Goal: Task Accomplishment & Management: Use online tool/utility

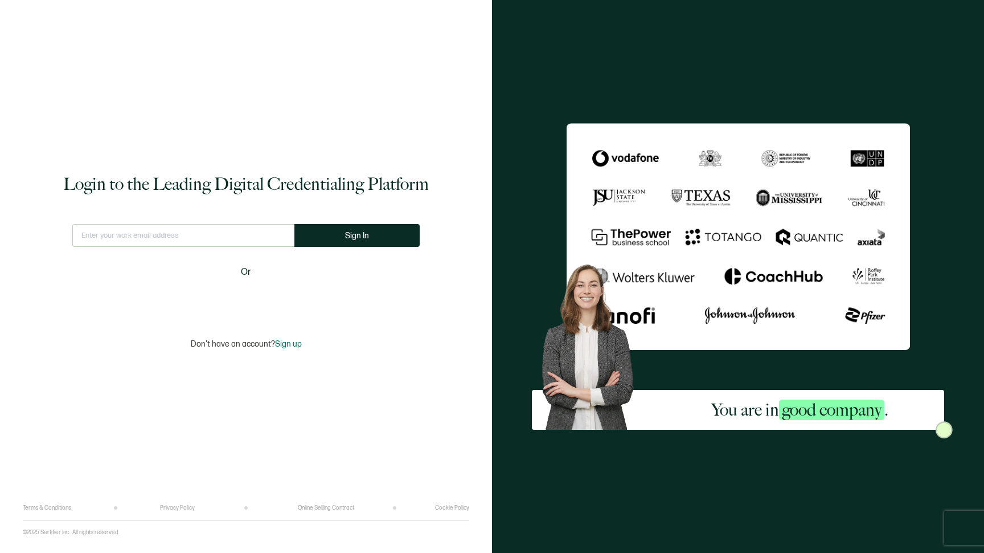
click at [240, 302] on div "Sign in with Google. Opens in new tab" at bounding box center [246, 299] width 131 height 25
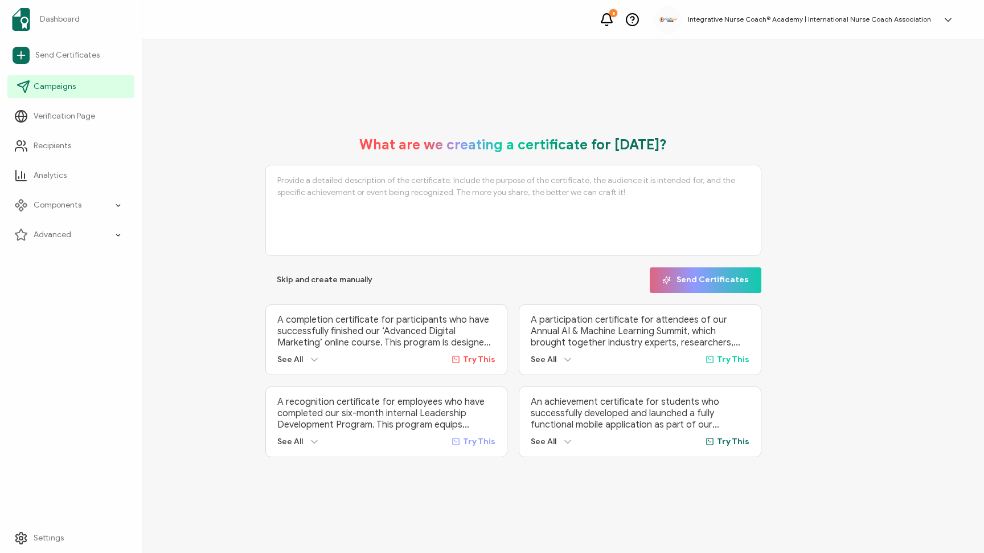
click at [23, 90] on icon at bounding box center [23, 86] width 11 height 11
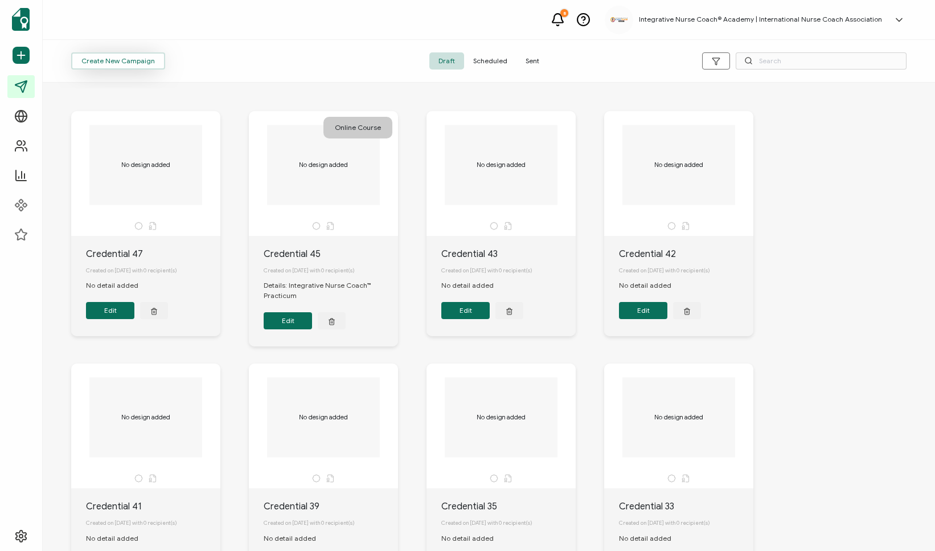
click at [142, 61] on span "Create New Campaign" at bounding box center [117, 61] width 73 height 7
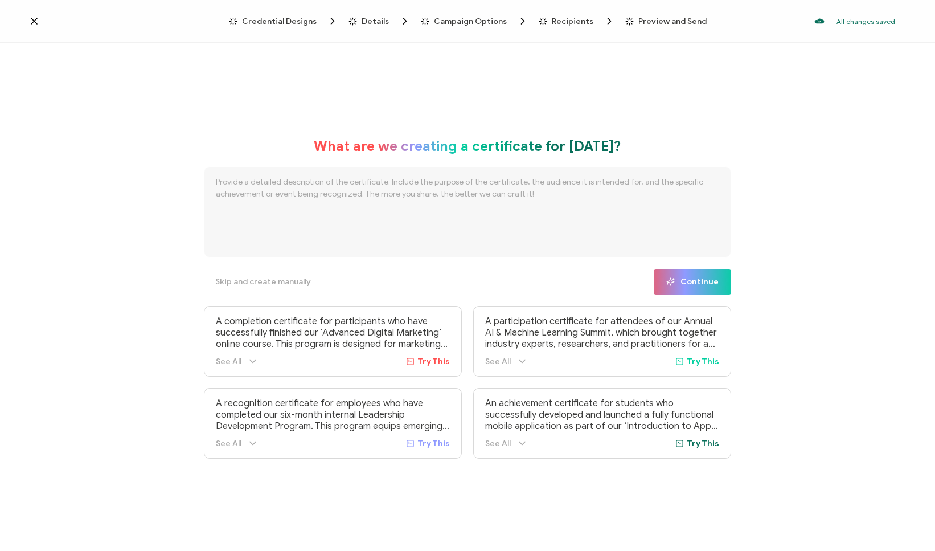
click at [452, 207] on textarea at bounding box center [467, 211] width 527 height 91
click at [285, 281] on span "Skip and create manually" at bounding box center [263, 282] width 96 height 8
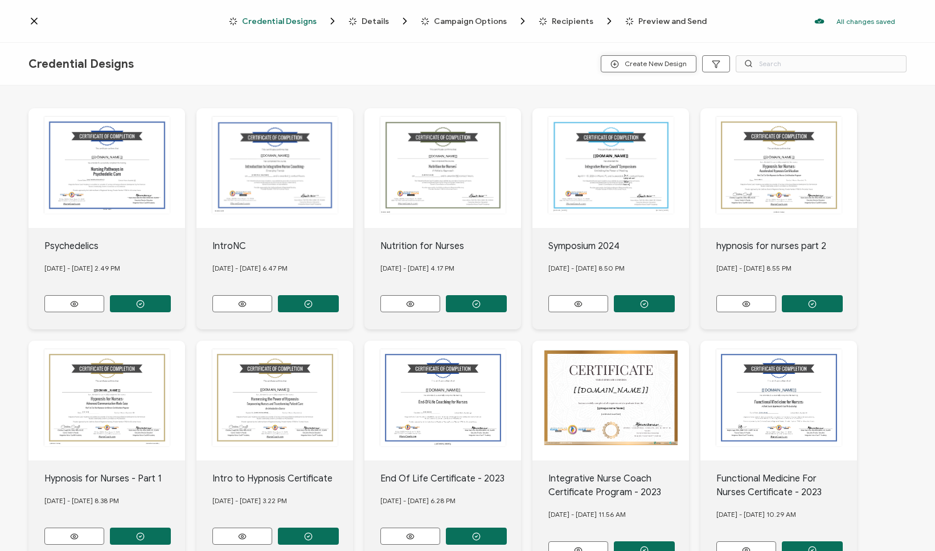
click at [670, 66] on span "Create New Design" at bounding box center [649, 64] width 76 height 9
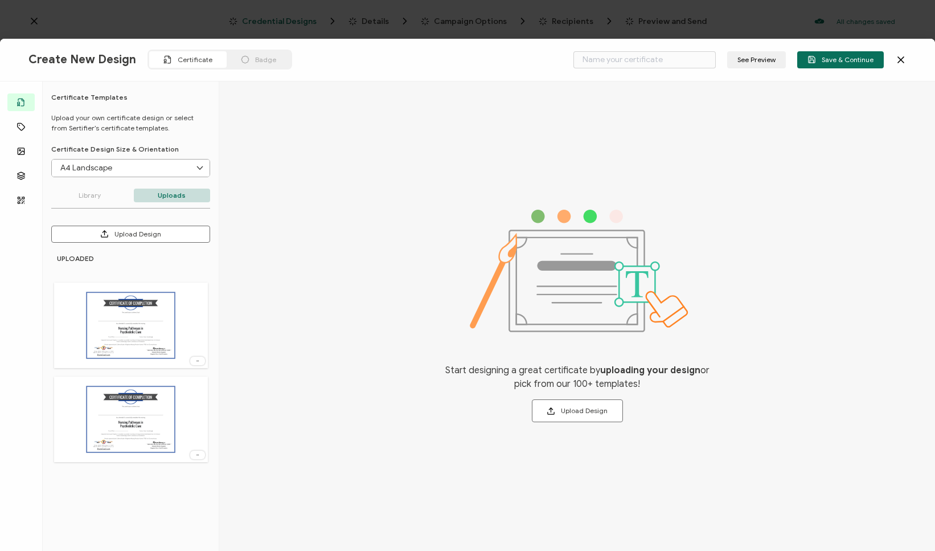
click at [136, 166] on input "A4 Landscape" at bounding box center [131, 167] width 158 height 17
click at [136, 239] on li "Letter Landscape" at bounding box center [133, 235] width 162 height 19
type input "Letter Landscape"
click at [170, 234] on button "Upload Design" at bounding box center [130, 234] width 159 height 17
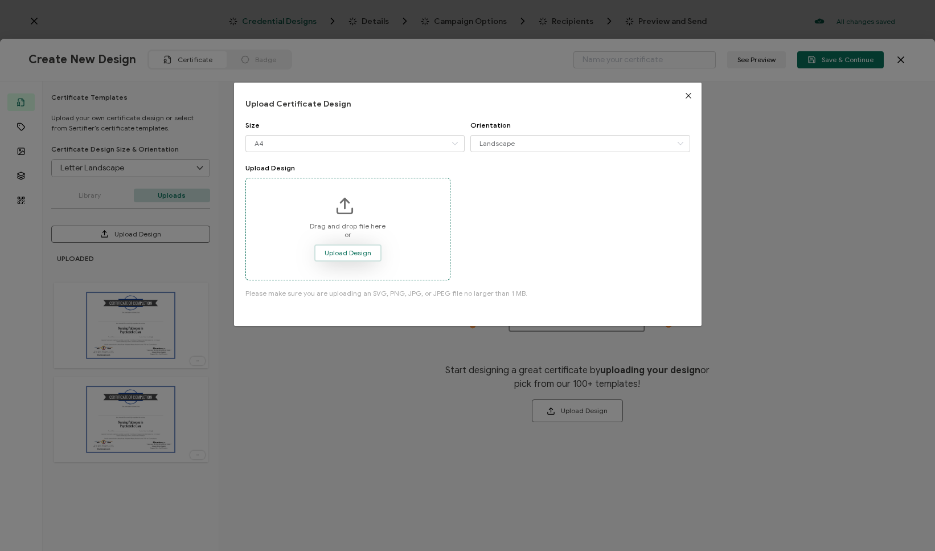
click at [359, 253] on span "Upload Design" at bounding box center [348, 252] width 47 height 7
click at [360, 138] on input "A4" at bounding box center [355, 143] width 220 height 17
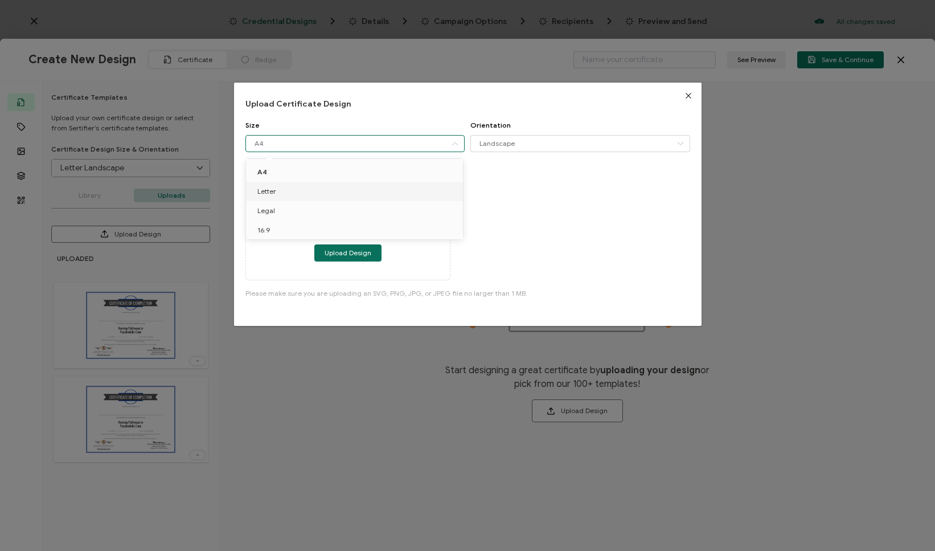
click at [369, 191] on li "Letter" at bounding box center [356, 191] width 221 height 19
type input "Letter"
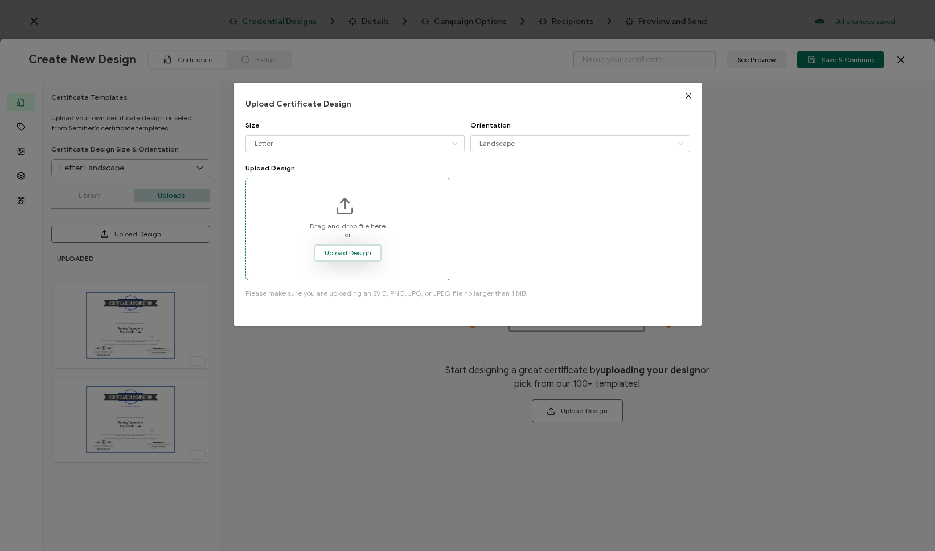
click at [353, 255] on span "Upload Design" at bounding box center [348, 252] width 47 height 7
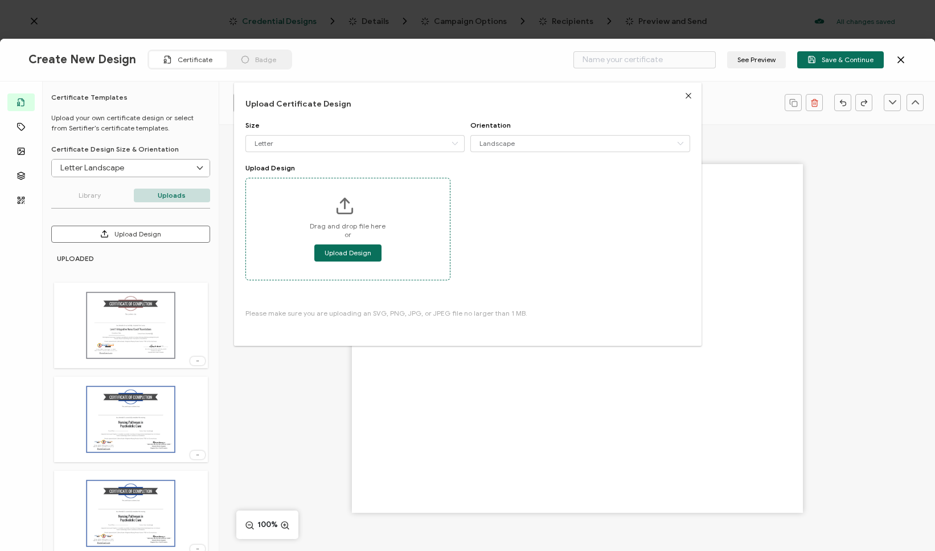
type input "Blank"
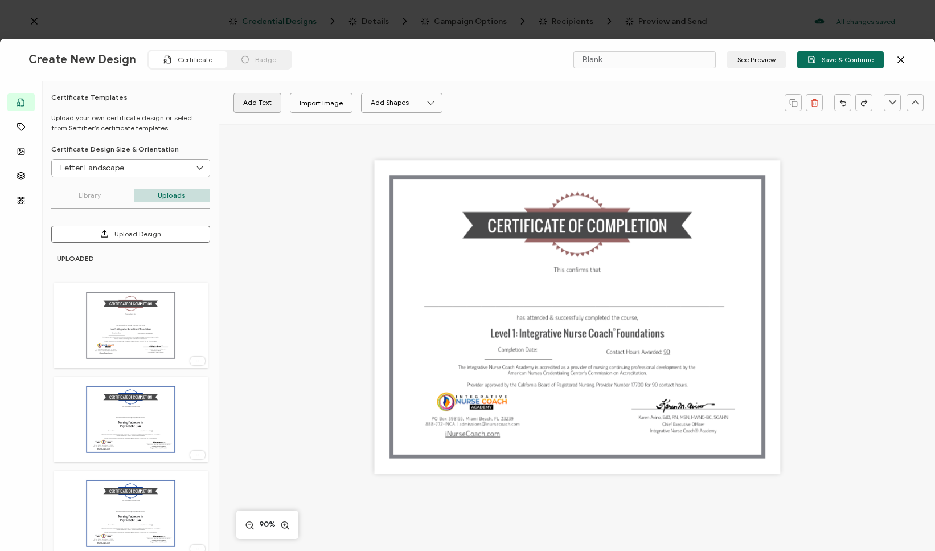
click at [256, 109] on button "Add Text" at bounding box center [258, 103] width 48 height 20
click at [572, 318] on pre "Edit this text" at bounding box center [577, 317] width 75 height 18
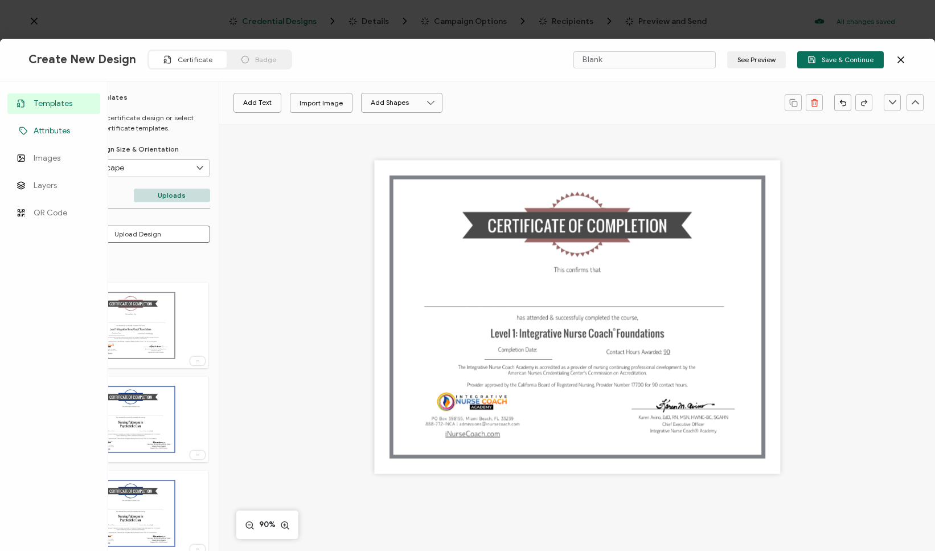
click at [21, 129] on icon at bounding box center [24, 130] width 14 height 9
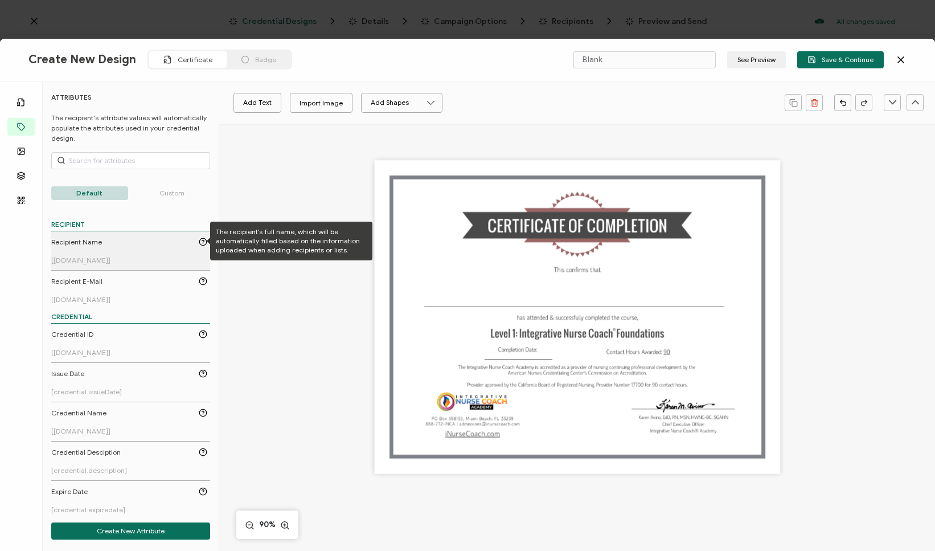
click at [202, 242] on icon at bounding box center [203, 241] width 2 height 2
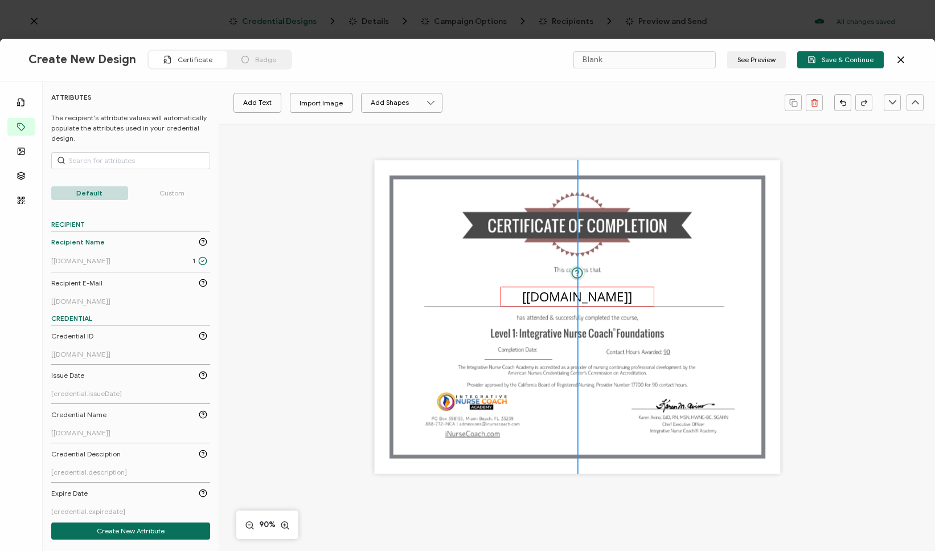
drag, startPoint x: 546, startPoint y: 312, endPoint x: 545, endPoint y: 290, distance: 21.7
click at [545, 290] on pre "[[DOMAIN_NAME]]" at bounding box center [577, 296] width 111 height 18
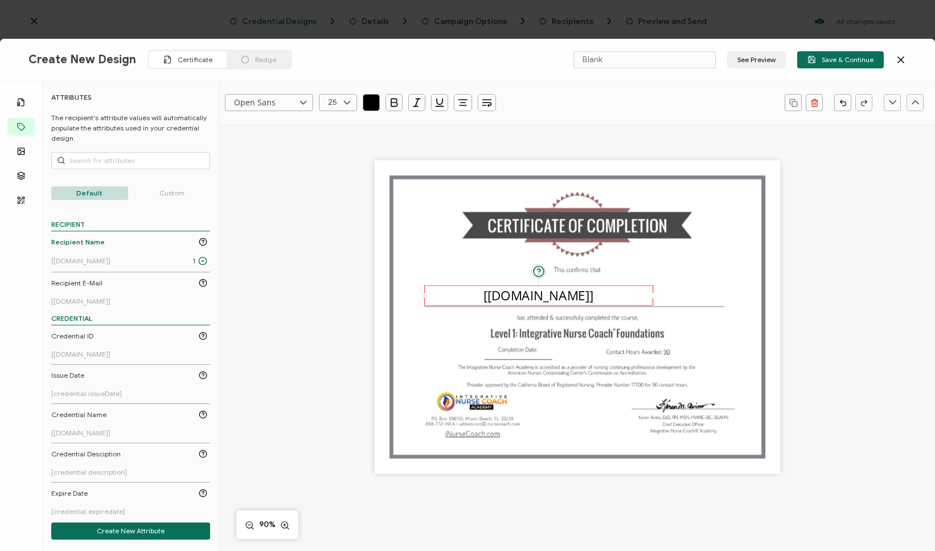
drag, startPoint x: 498, startPoint y: 296, endPoint x: 414, endPoint y: 295, distance: 84.9
click at [414, 295] on div "The recipient’s full name, which will be automatically filled based on the info…" at bounding box center [577, 317] width 406 height 314
drag, startPoint x: 652, startPoint y: 296, endPoint x: 733, endPoint y: 297, distance: 80.9
click at [733, 297] on div "The recipient’s full name, which will be automatically filled based on the info…" at bounding box center [577, 317] width 406 height 314
click at [342, 103] on icon at bounding box center [347, 102] width 14 height 17
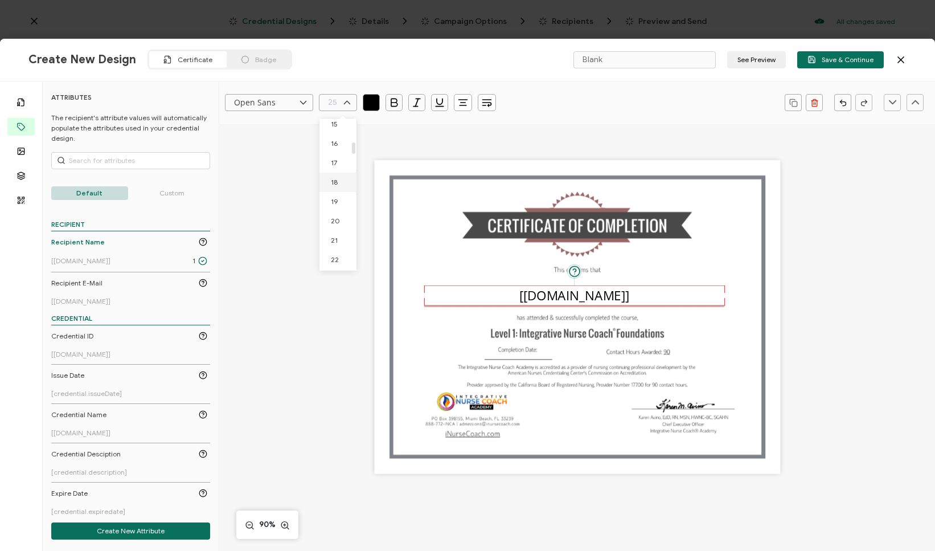
scroll to position [297, 0]
click at [342, 163] on li "17" at bounding box center [340, 163] width 41 height 19
type input "17"
drag, startPoint x: 561, startPoint y: 292, endPoint x: 561, endPoint y: 298, distance: 6.8
click at [561, 298] on pre "[[DOMAIN_NAME]]" at bounding box center [575, 299] width 76 height 12
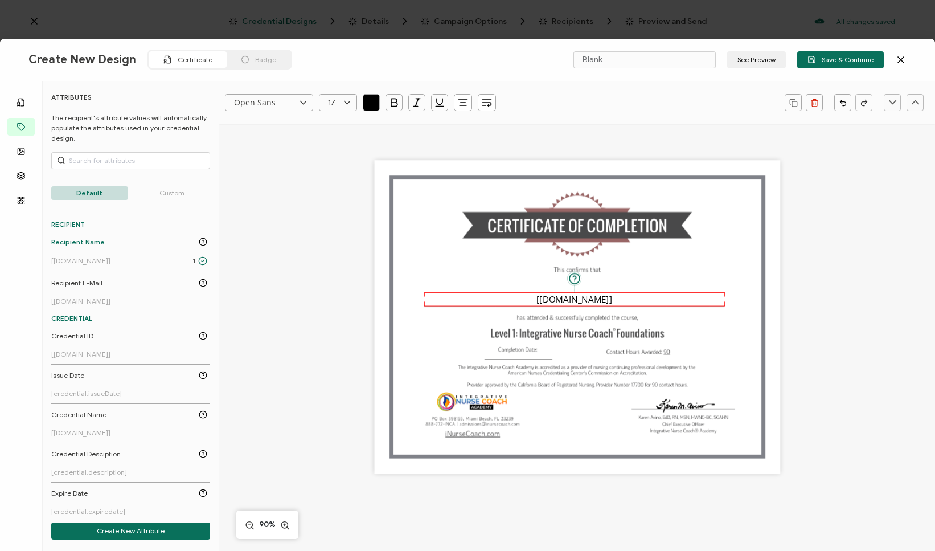
click at [344, 103] on icon at bounding box center [347, 102] width 14 height 17
click at [348, 238] on li "16" at bounding box center [340, 239] width 41 height 19
type input "16"
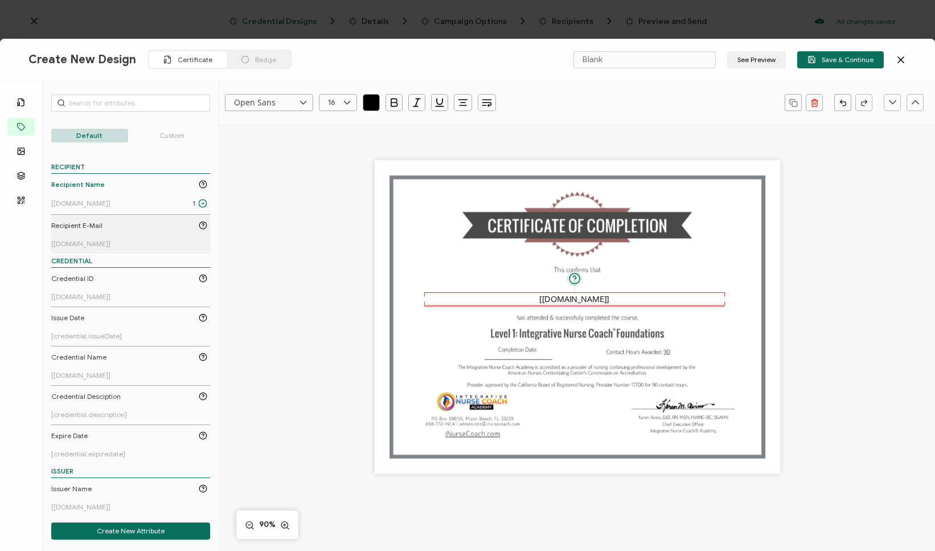
scroll to position [58, 0]
click at [162, 136] on p "Custom" at bounding box center [172, 136] width 77 height 14
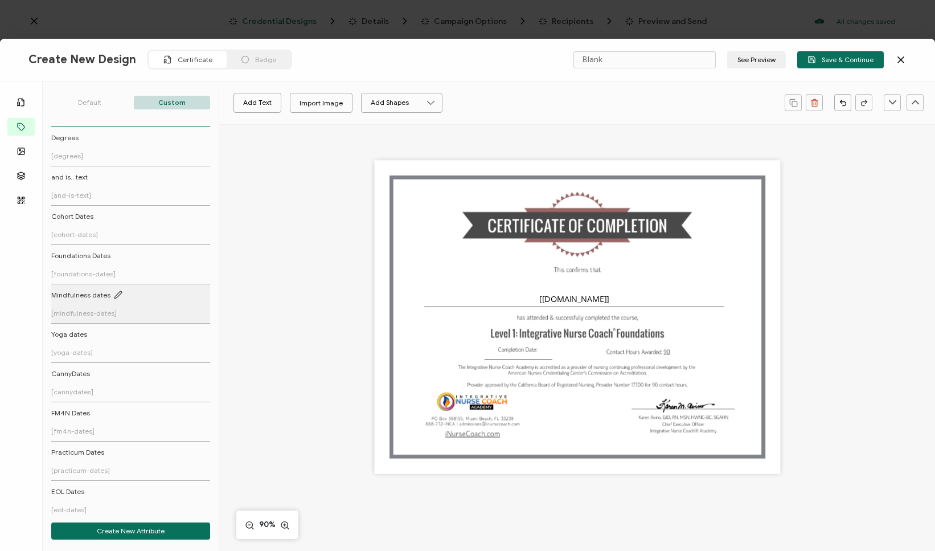
scroll to position [99, 0]
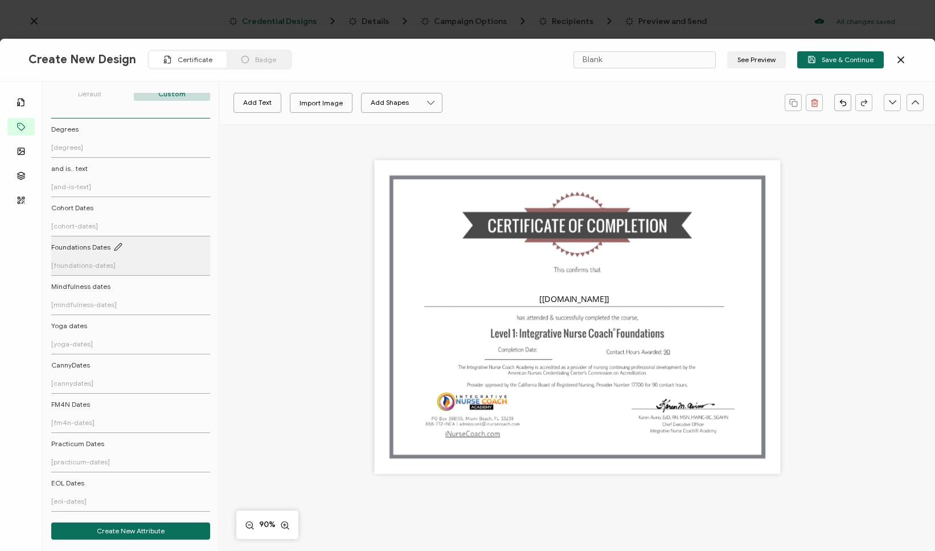
click at [163, 258] on link "Foundations Dates [foundations-dates]" at bounding box center [129, 255] width 156 height 27
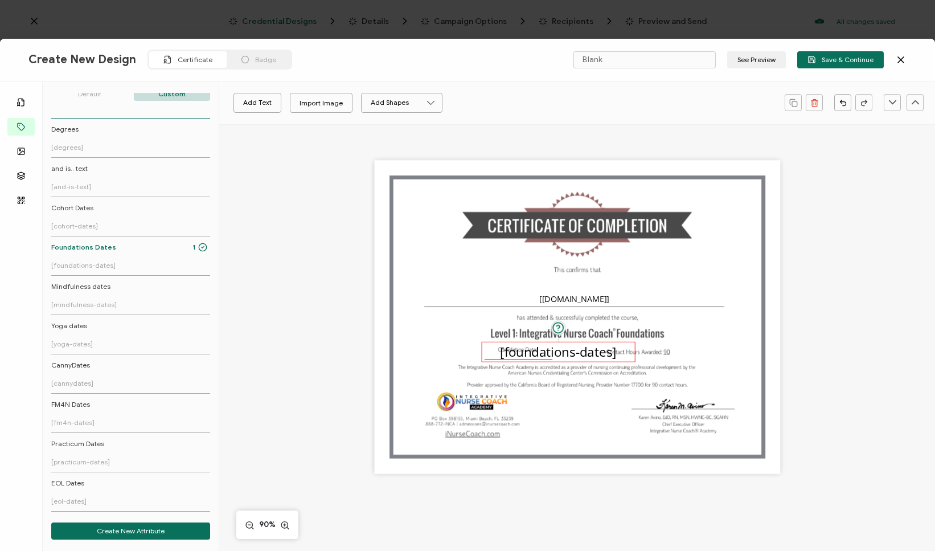
drag, startPoint x: 596, startPoint y: 322, endPoint x: 578, endPoint y: 357, distance: 39.5
click at [578, 357] on pre "[foundations-dates]" at bounding box center [558, 351] width 116 height 18
click at [333, 112] on div "Open Sans Alright Sans [PERSON_NAME] Archivo Black Arial Arimo Blinker Caveat C…" at bounding box center [502, 102] width 554 height 28
click at [333, 105] on input "text" at bounding box center [338, 102] width 38 height 17
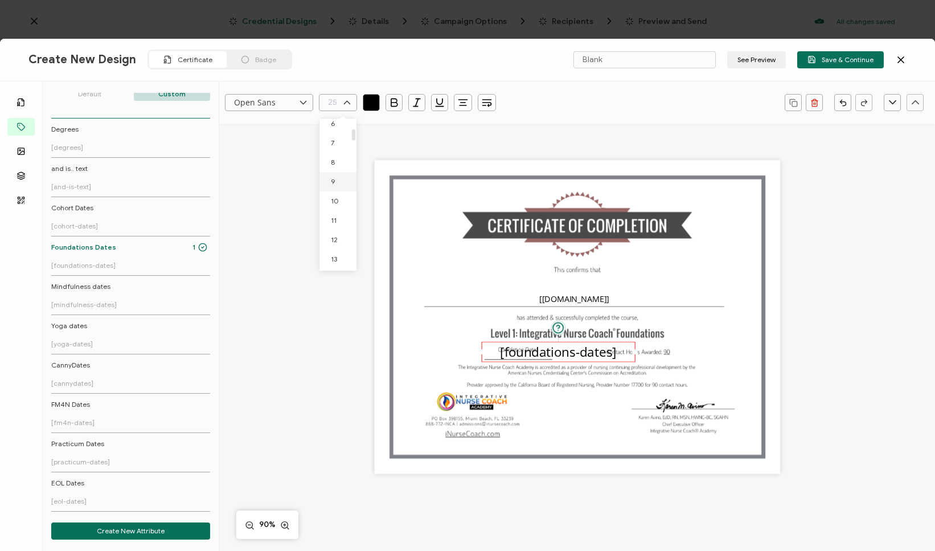
click at [343, 181] on li "9" at bounding box center [340, 181] width 41 height 19
type input "9"
drag, startPoint x: 568, startPoint y: 347, endPoint x: 526, endPoint y: 358, distance: 43.4
click at [526, 358] on pre "[foundations-dates]" at bounding box center [516, 355] width 43 height 7
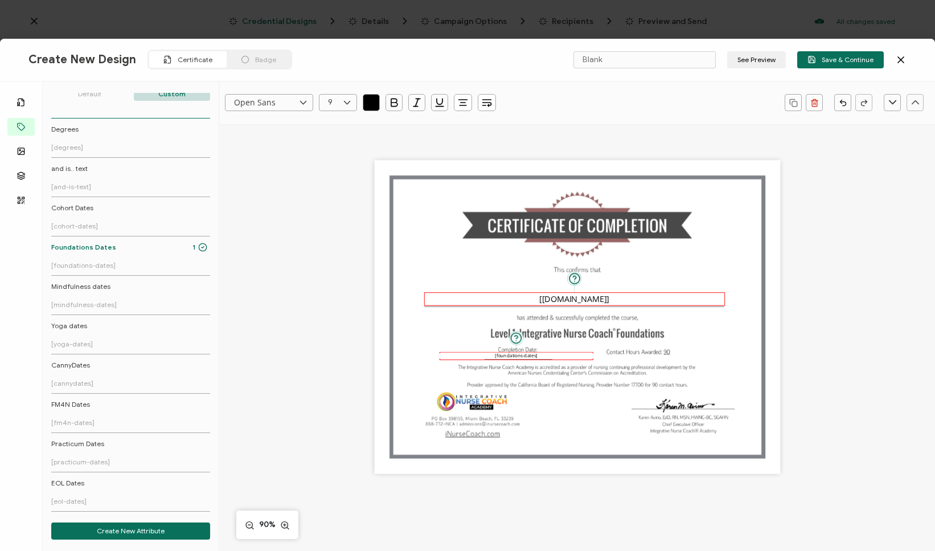
click at [547, 303] on pre "[[DOMAIN_NAME]]" at bounding box center [573, 298] width 69 height 11
click at [112, 95] on p "Default" at bounding box center [89, 94] width 77 height 14
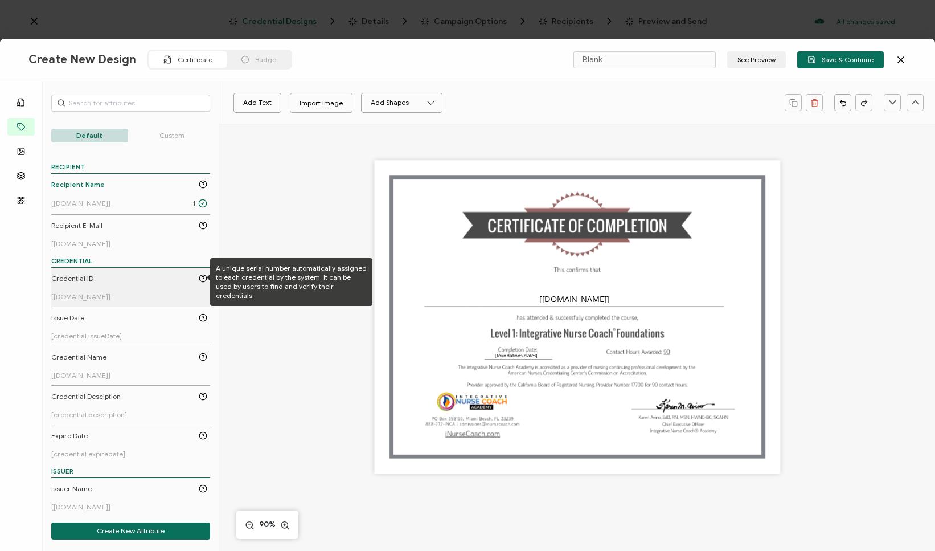
click at [199, 274] on icon at bounding box center [203, 278] width 9 height 9
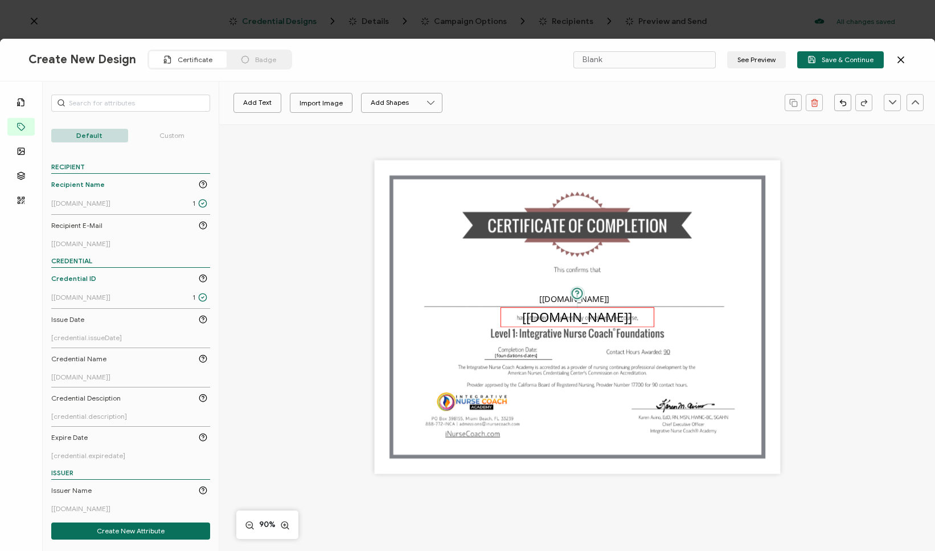
click at [605, 317] on pre "[[DOMAIN_NAME]]" at bounding box center [577, 317] width 111 height 18
click at [336, 109] on input "text" at bounding box center [338, 102] width 38 height 17
click at [341, 260] on li "7" at bounding box center [340, 266] width 41 height 19
type input "7"
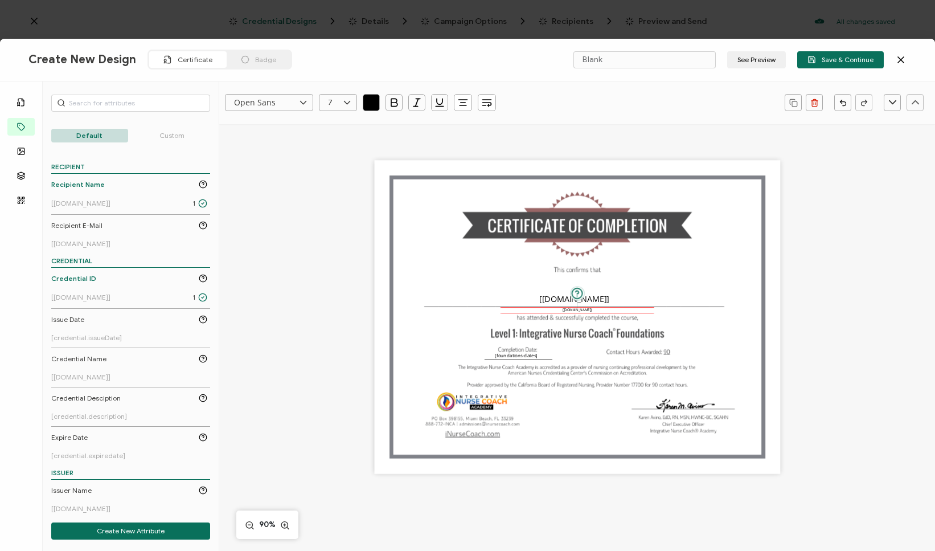
scroll to position [8, 0]
drag, startPoint x: 588, startPoint y: 310, endPoint x: 584, endPoint y: 467, distance: 156.1
click at [584, 467] on div "[[DOMAIN_NAME]]" at bounding box center [575, 466] width 154 height 6
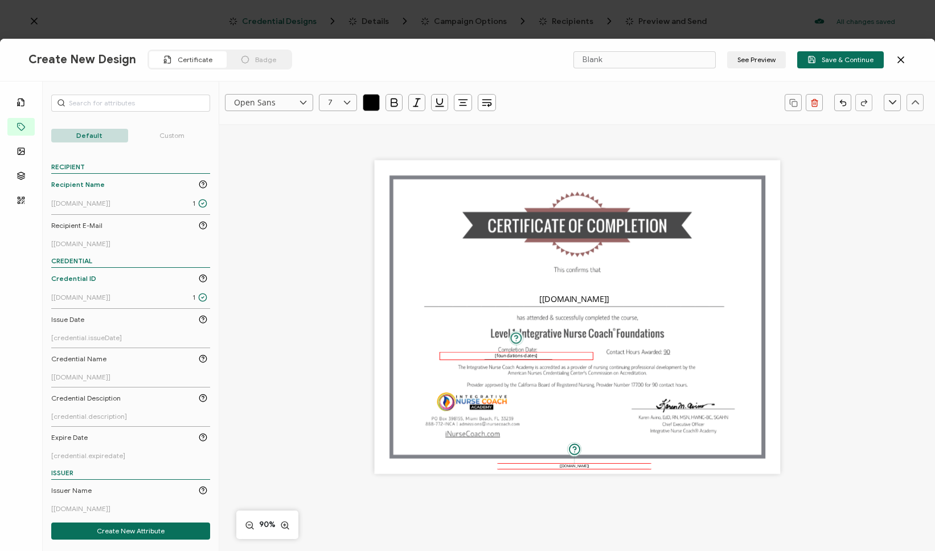
click at [533, 357] on pre "[foundations-dates]" at bounding box center [516, 355] width 43 height 7
click at [349, 104] on icon at bounding box center [347, 102] width 14 height 17
click at [346, 244] on li "8" at bounding box center [340, 239] width 41 height 19
type input "8"
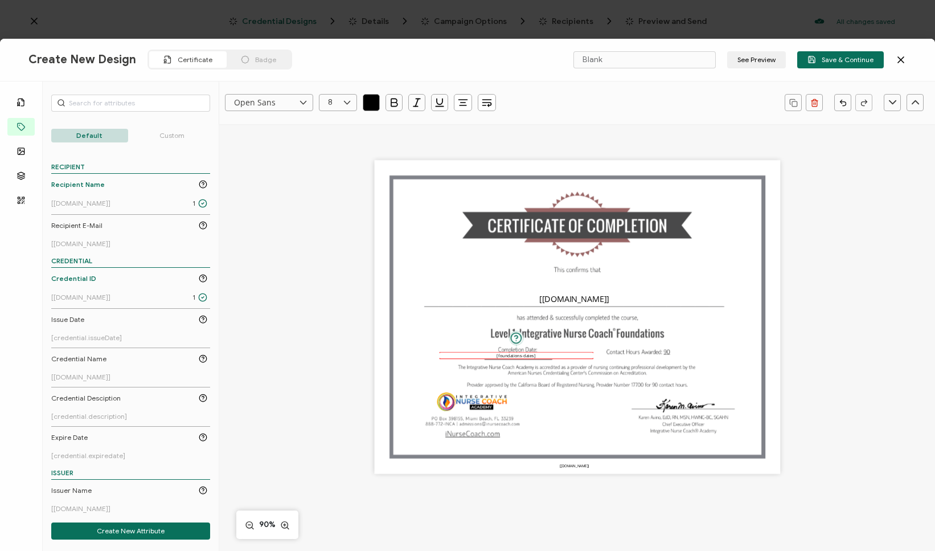
click at [479, 288] on div "The recipient’s full name, which will be automatically filled based on the info…" at bounding box center [577, 317] width 406 height 314
click at [512, 356] on pre "[foundations-dates]" at bounding box center [516, 355] width 39 height 6
click at [603, 246] on div "The recipient’s full name, which will be automatically filled based on the info…" at bounding box center [577, 317] width 406 height 314
click at [628, 55] on input "Blank" at bounding box center [645, 59] width 142 height 17
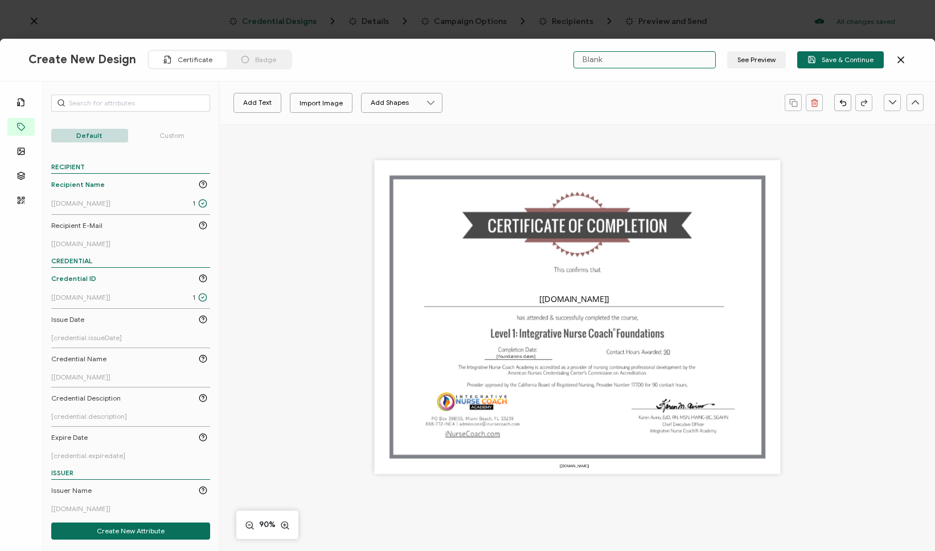
click at [628, 55] on input "Blank" at bounding box center [645, 59] width 142 height 17
type input "Level 1: Foundations"
click at [824, 61] on span "Save & Continue" at bounding box center [841, 59] width 66 height 9
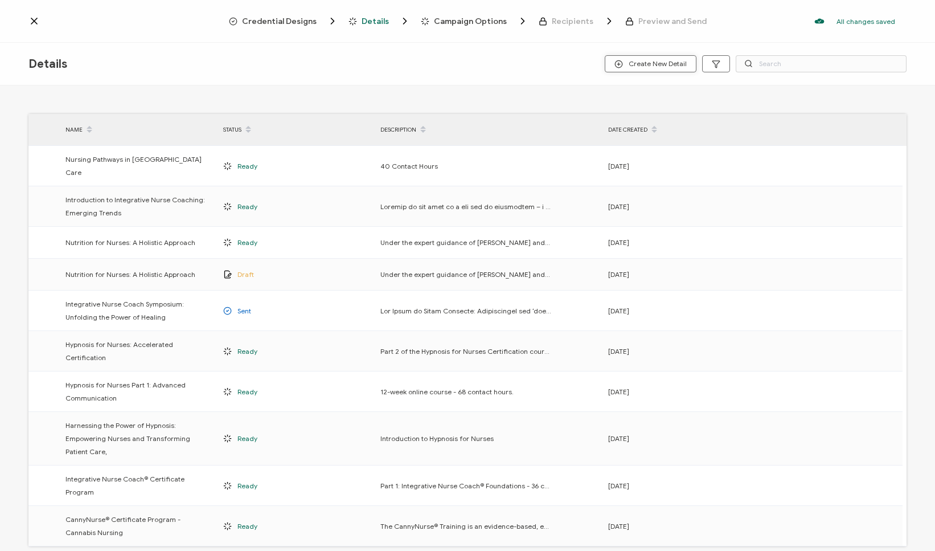
click at [651, 64] on span "Create New Detail" at bounding box center [651, 64] width 72 height 9
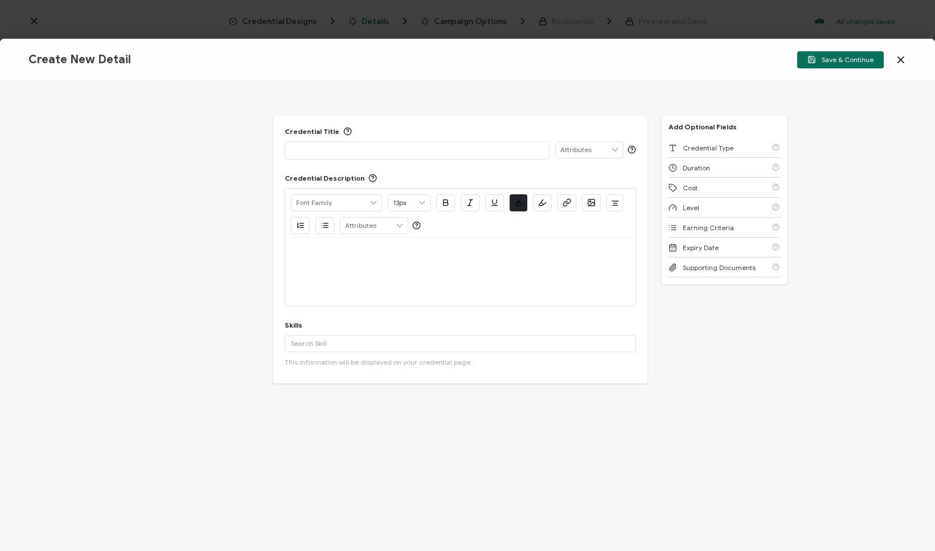
click at [406, 152] on p at bounding box center [417, 149] width 252 height 11
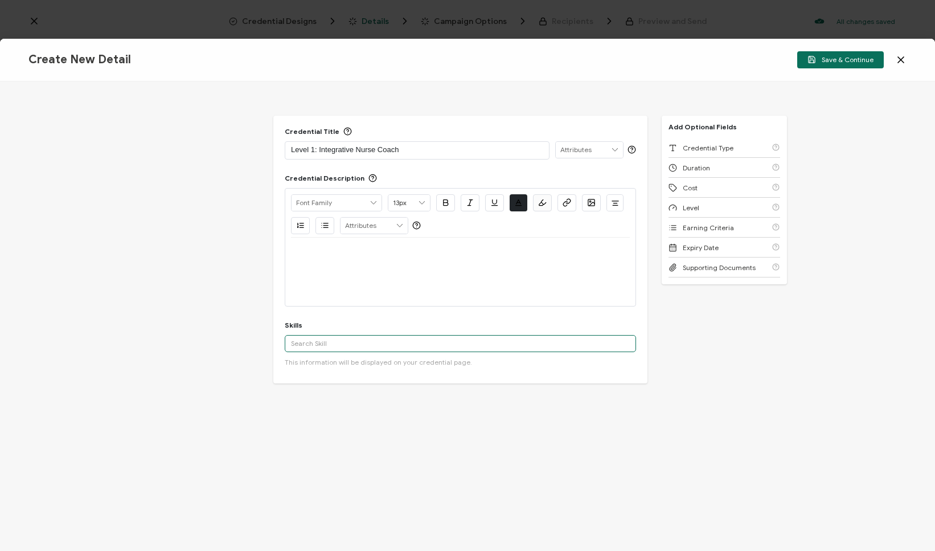
click at [374, 345] on input "text" at bounding box center [460, 343] width 351 height 17
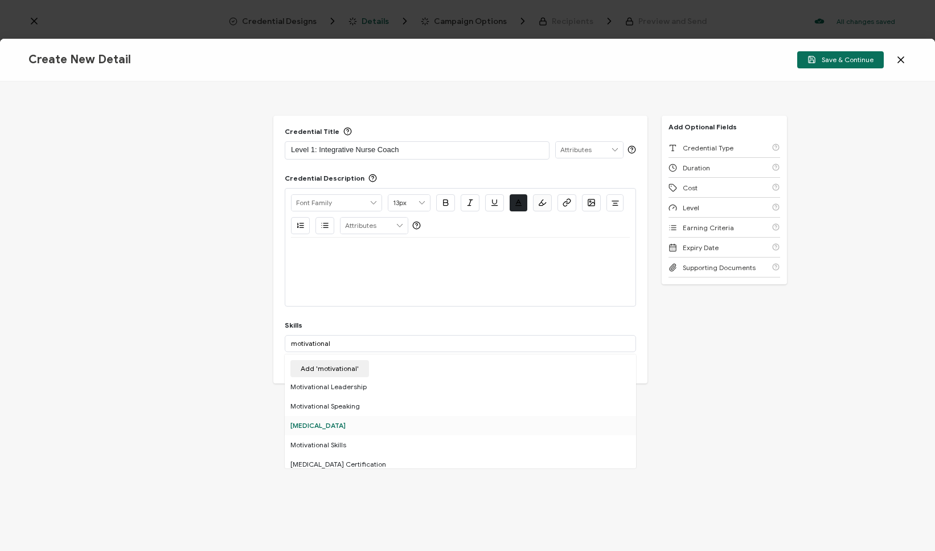
click at [353, 428] on div "[MEDICAL_DATA]" at bounding box center [460, 425] width 351 height 19
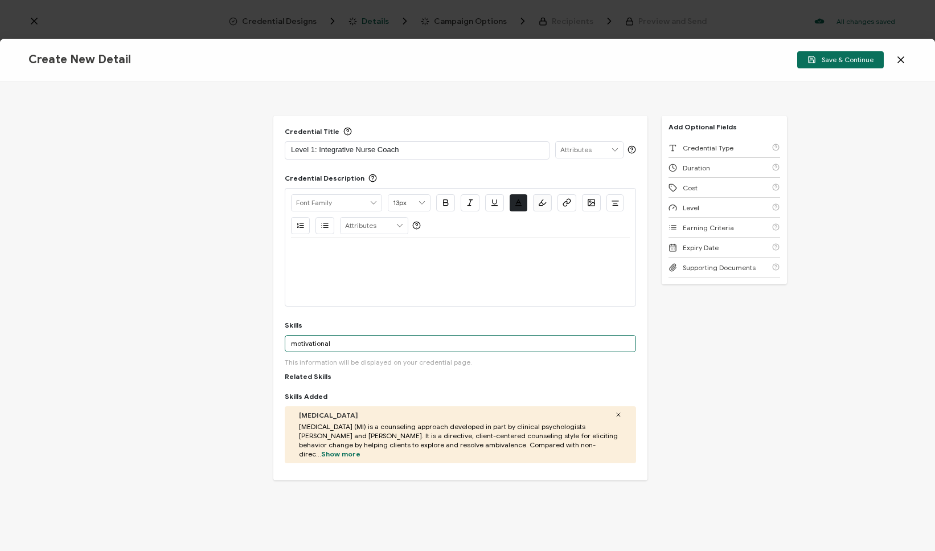
click at [398, 342] on input "motivational" at bounding box center [460, 343] width 351 height 17
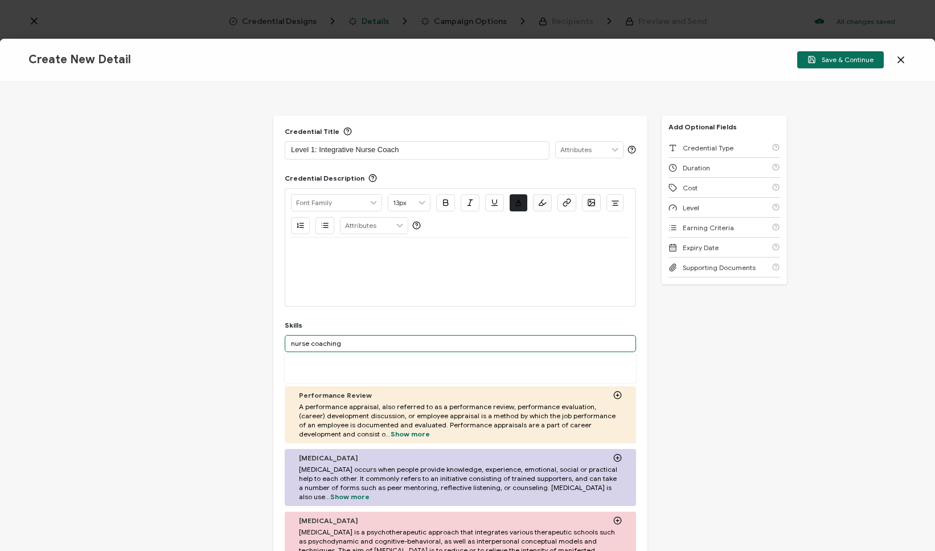
click at [335, 342] on input "nurse coaching" at bounding box center [460, 343] width 351 height 17
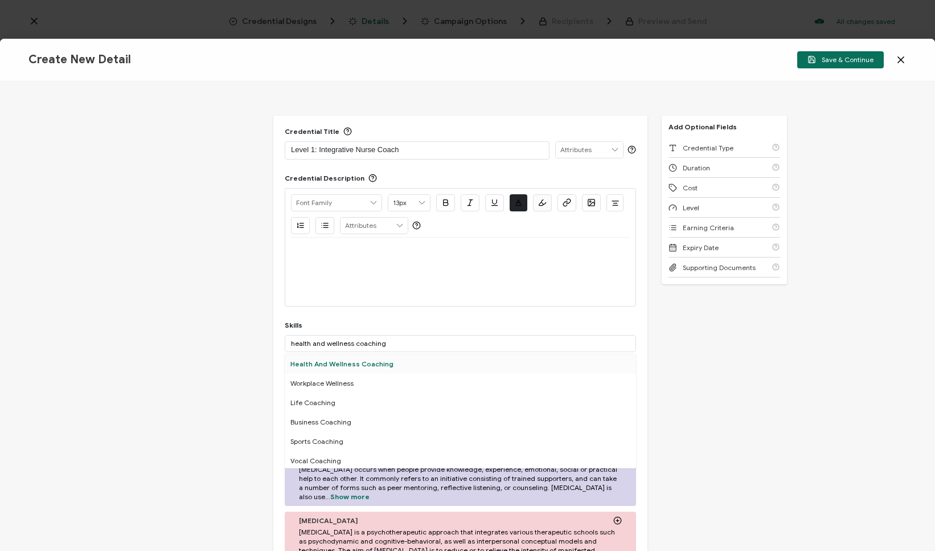
click at [364, 365] on div "Health And Wellness Coaching" at bounding box center [460, 363] width 351 height 19
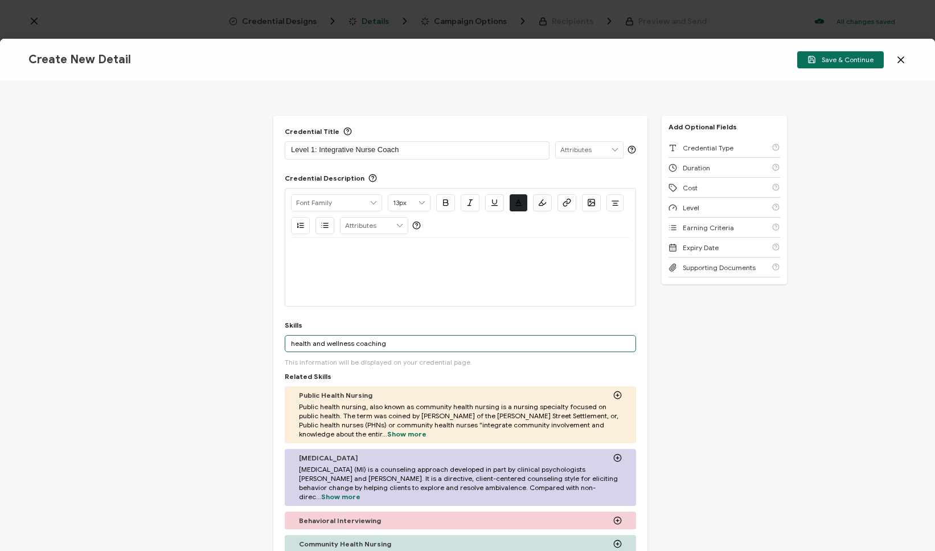
click at [394, 342] on input "health and wellness coaching" at bounding box center [460, 343] width 351 height 17
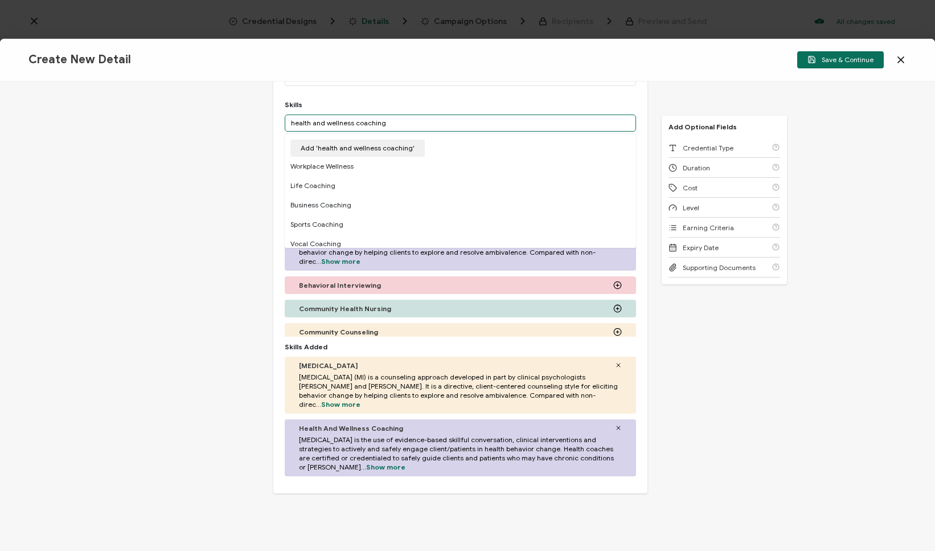
scroll to position [16, 0]
click at [693, 408] on div "Credential Title Level 1: Integrative Nurse Coach ISSUER Issuer Name Credential…" at bounding box center [467, 315] width 935 height 469
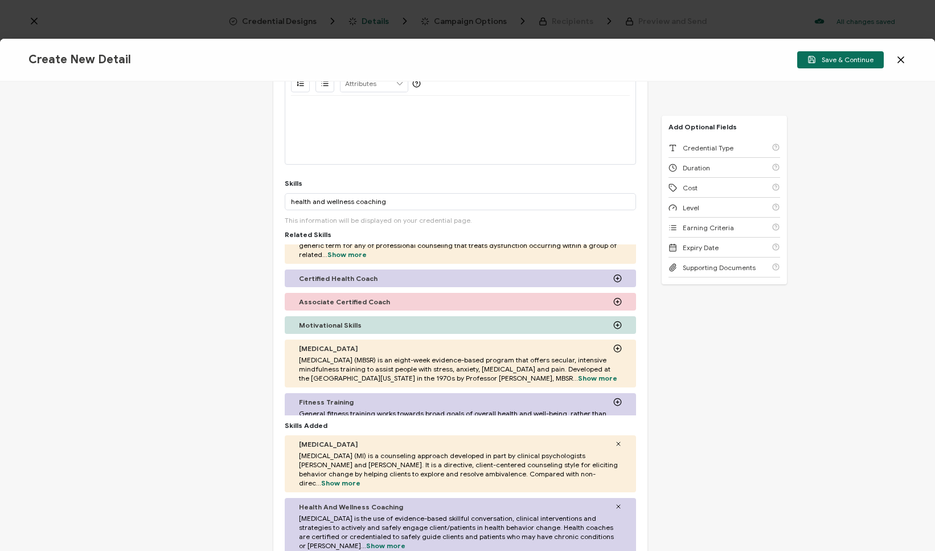
scroll to position [231, 0]
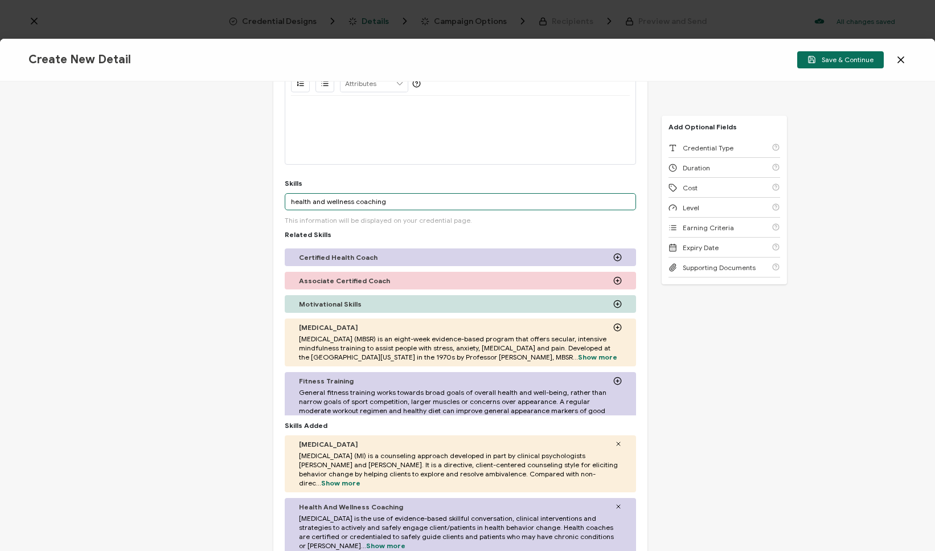
click at [421, 201] on input "health and wellness coaching" at bounding box center [460, 201] width 351 height 17
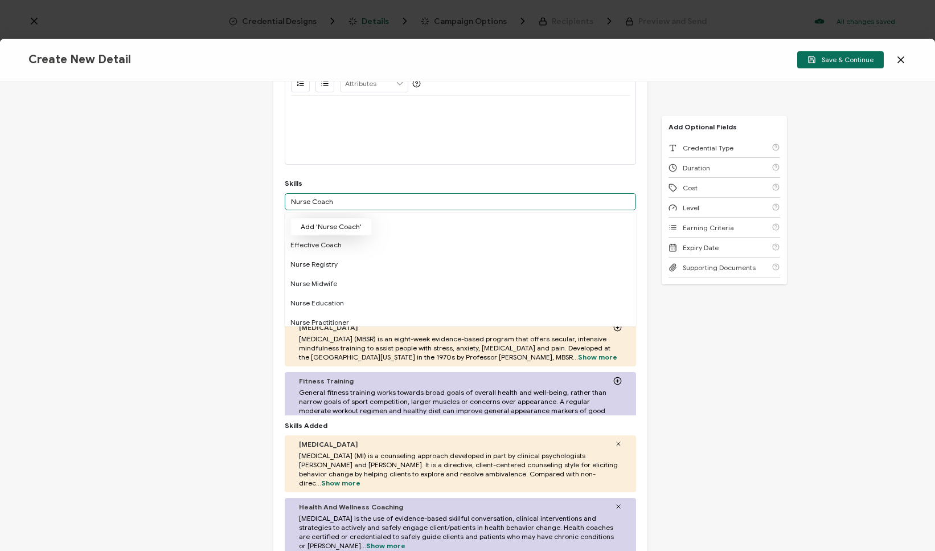
type input "Nurse Coach"
click at [341, 224] on button "Add 'Nurse Coach'" at bounding box center [330, 226] width 81 height 17
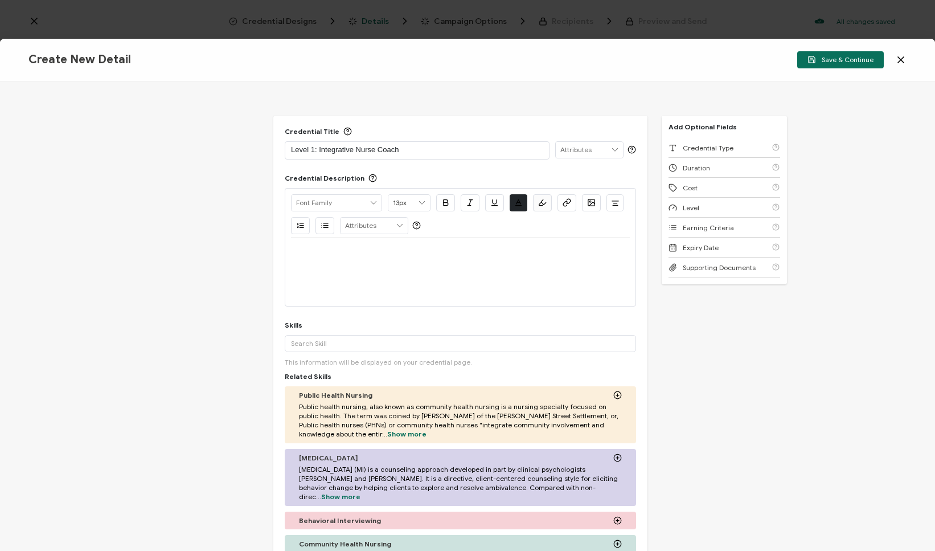
scroll to position [0, 0]
click at [480, 252] on p at bounding box center [460, 251] width 339 height 10
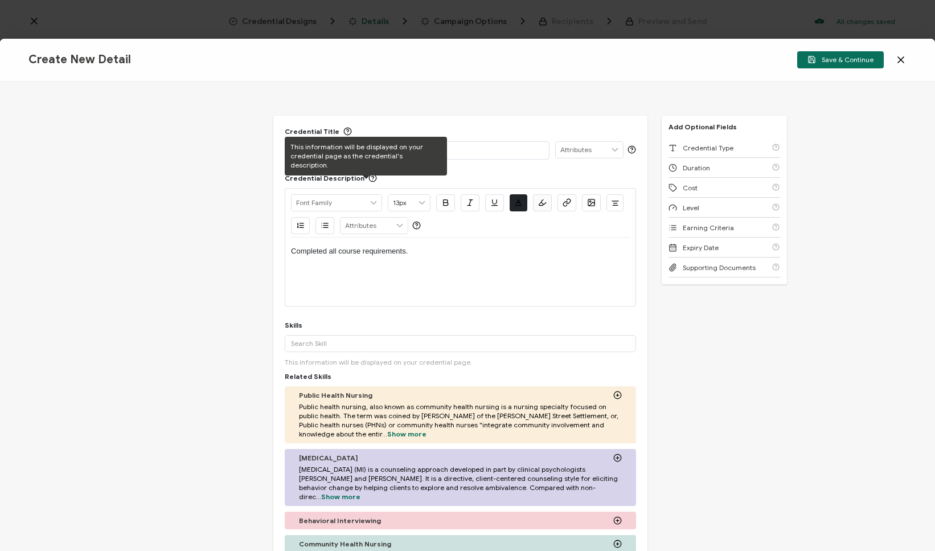
click at [378, 157] on div "This information will be displayed on your credential page as the credential's …" at bounding box center [366, 156] width 162 height 39
copy div "This information will be displayed on your credential page as the credential's …"
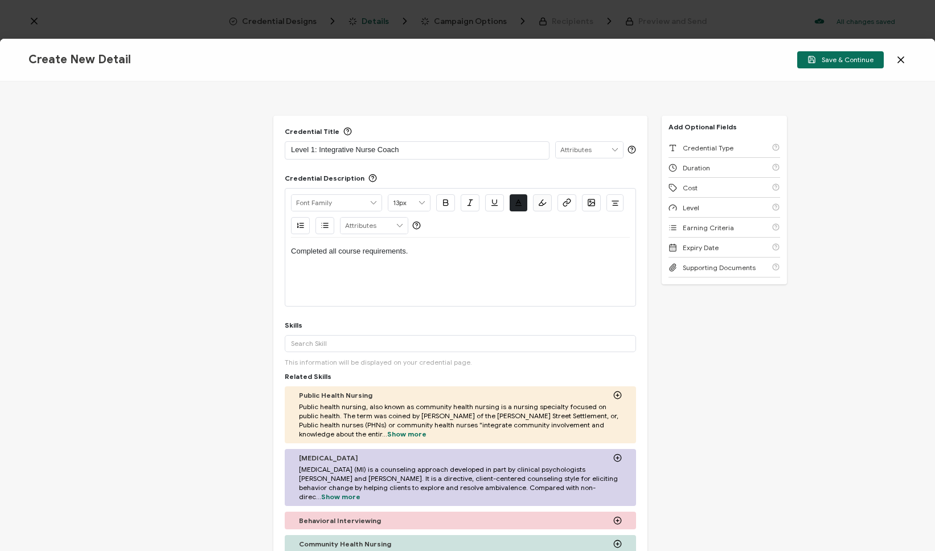
click at [485, 264] on div "Completed all course requirements." at bounding box center [460, 251] width 339 height 27
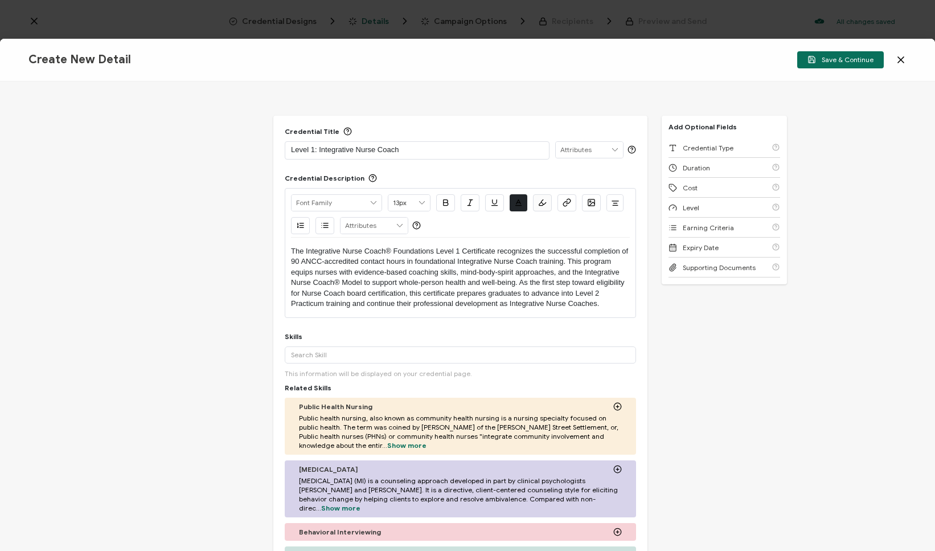
click at [459, 156] on div "Level 1: Integrative Nurse Coach" at bounding box center [417, 150] width 252 height 16
click at [395, 149] on p "Level 1: Integrative Nurse Coach Foundations" at bounding box center [417, 149] width 252 height 11
click at [314, 146] on p "Level 1: Integrative Nurse Coach® Foundations" at bounding box center [417, 149] width 252 height 11
click at [317, 146] on p "Level 1: Integrative Nurse Coach® Foundations" at bounding box center [417, 149] width 252 height 11
click at [837, 57] on span "Save & Continue" at bounding box center [841, 59] width 66 height 9
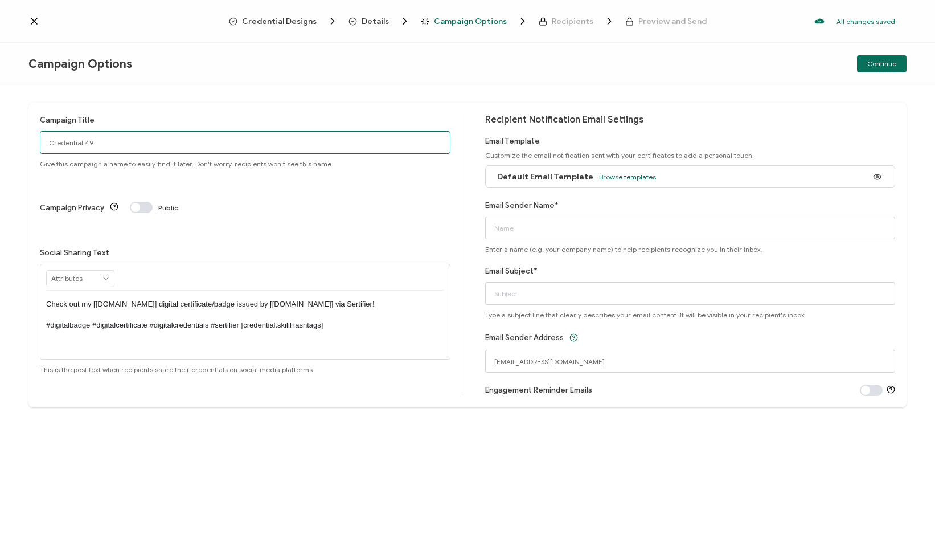
click at [321, 141] on input "Credential 49" at bounding box center [245, 142] width 411 height 23
click at [325, 299] on p "Check out my [[DOMAIN_NAME]] digital certificate/badge issued by [[DOMAIN_NAME]…" at bounding box center [245, 314] width 398 height 31
click at [81, 248] on label "Social Sharing Text" at bounding box center [74, 252] width 69 height 9
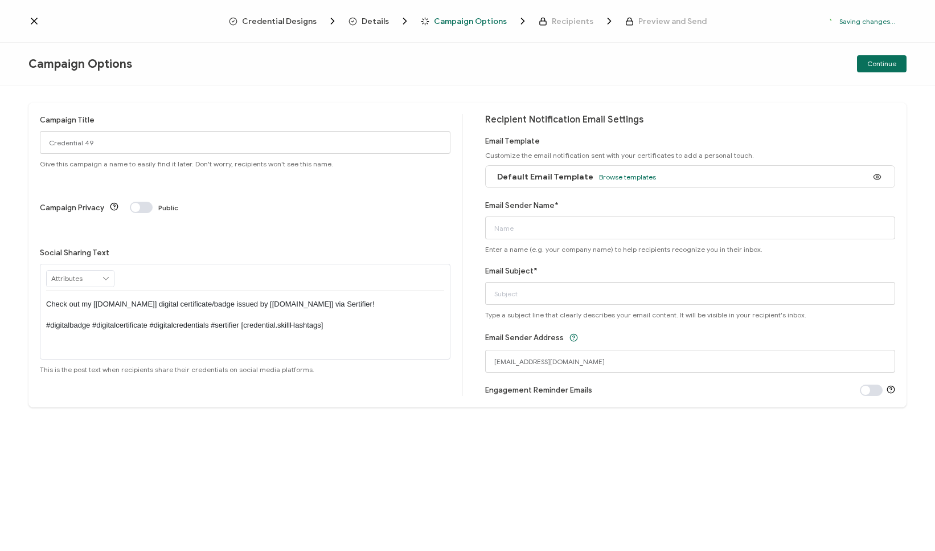
click at [81, 248] on label "Social Sharing Text" at bounding box center [74, 252] width 69 height 9
copy div "Social Sharing Text"
click at [327, 299] on p "Check out my [[DOMAIN_NAME]] digital certificate/badge issued by [[DOMAIN_NAME]…" at bounding box center [245, 314] width 398 height 31
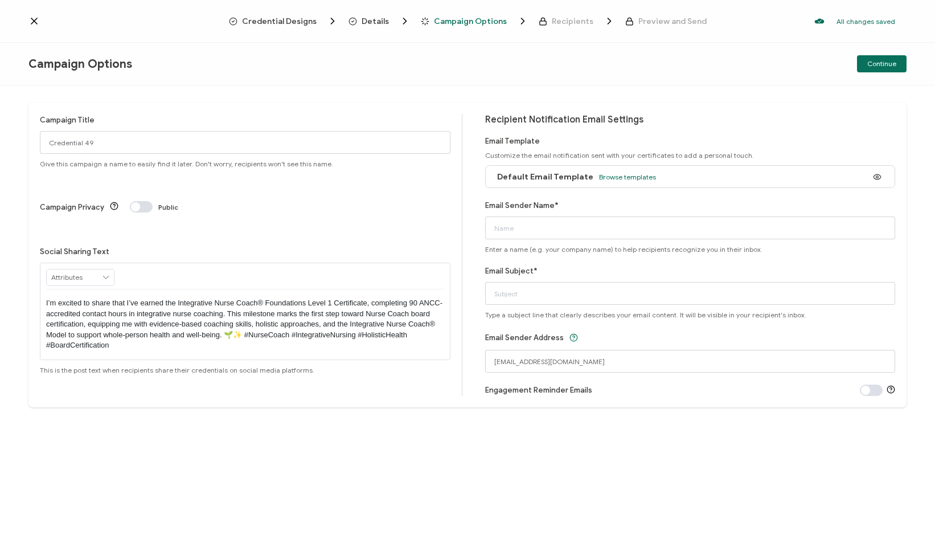
click at [428, 298] on p "I’m excited to share that I’ve earned the Integrative Nurse Coach® Foundations …" at bounding box center [245, 324] width 398 height 52
click at [429, 298] on p "I’m excited to share that I’ve earned the Integrative Nurse Coach® Foundations …" at bounding box center [245, 324] width 398 height 52
click at [306, 298] on p "I’m excited to share that I’ve earned the Integrative Nurse Coach® Foundations …" at bounding box center [245, 324] width 398 height 52
click at [244, 299] on p "I’m excited to share that I’ve earned the Integrative Nurse Coach® Foundations …" at bounding box center [245, 320] width 398 height 42
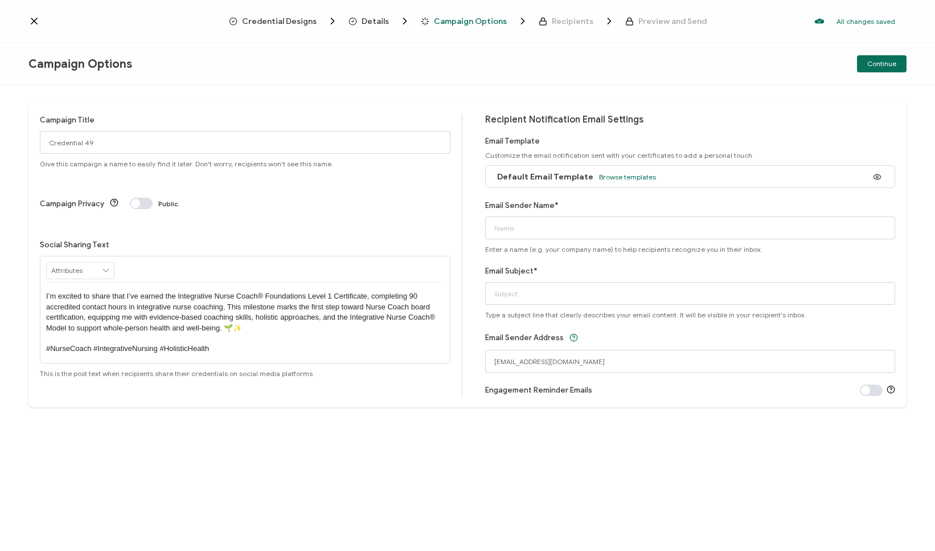
click at [267, 333] on p at bounding box center [245, 338] width 398 height 10
click at [265, 343] on p "#NurseCoach #IntegrativeNursing #HolisticHealth" at bounding box center [245, 348] width 398 height 10
click at [132, 333] on p at bounding box center [245, 338] width 398 height 10
click at [302, 343] on p "#NurseCoach #IntegrativeNursing #HolisticHealth #AHNCC" at bounding box center [245, 348] width 398 height 10
click at [279, 333] on p at bounding box center [245, 338] width 398 height 10
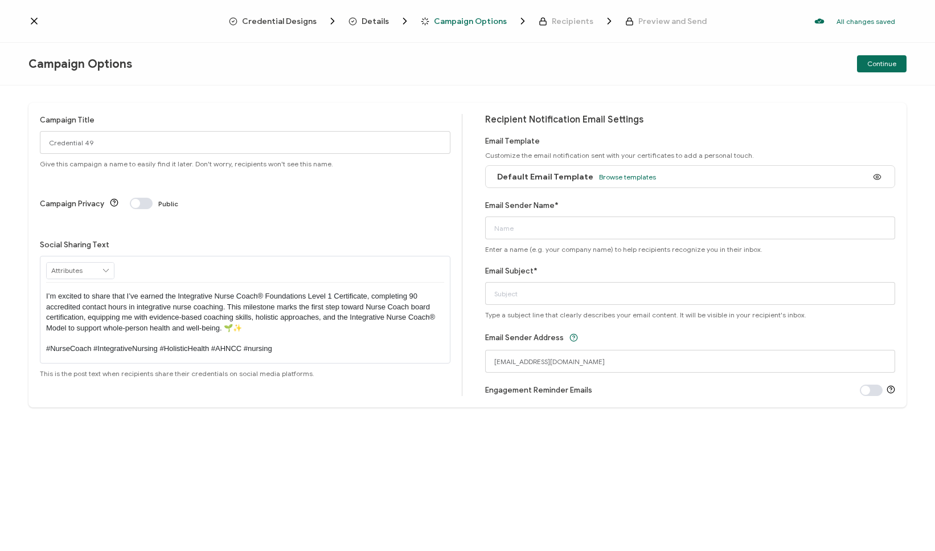
click at [88, 263] on input "text" at bounding box center [80, 271] width 67 height 16
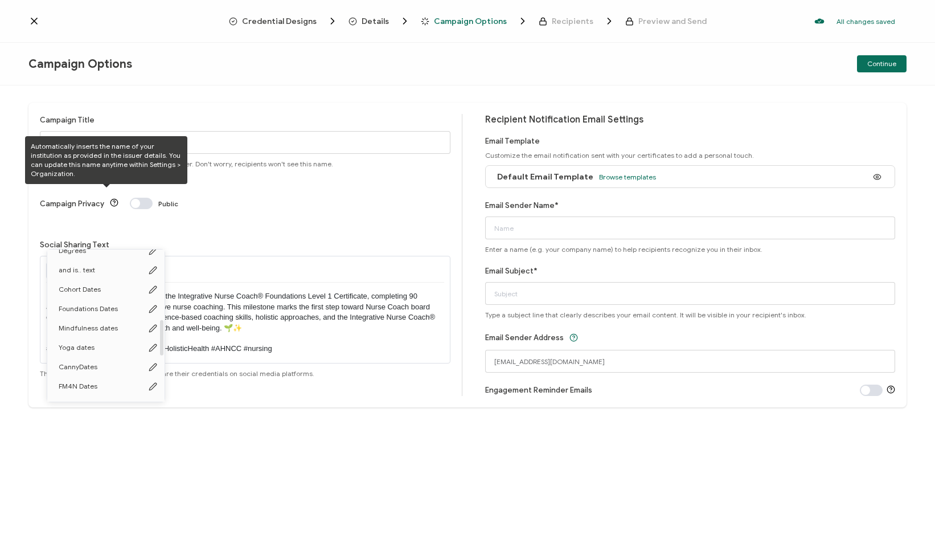
scroll to position [447, 0]
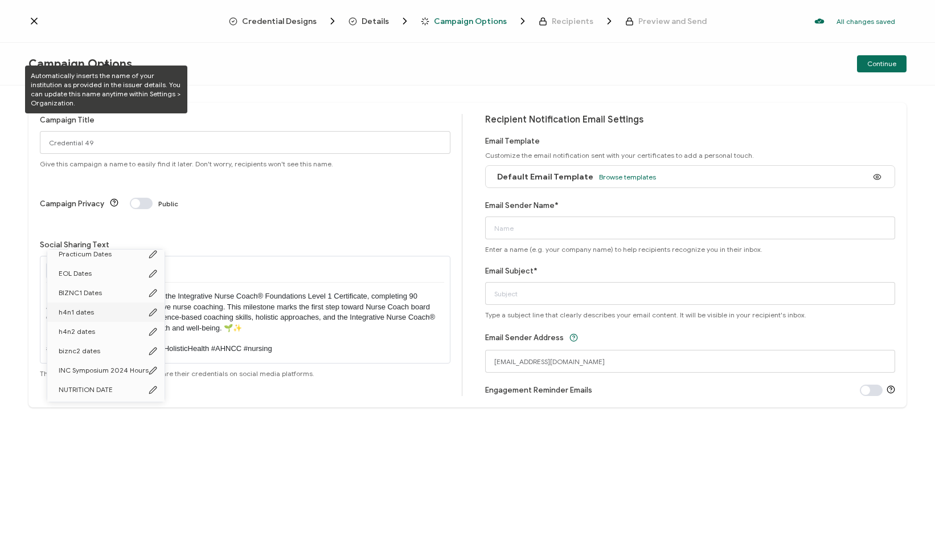
click at [247, 291] on p "I’m excited to share that I’ve earned the Integrative Nurse Coach® Foundations …" at bounding box center [245, 312] width 398 height 42
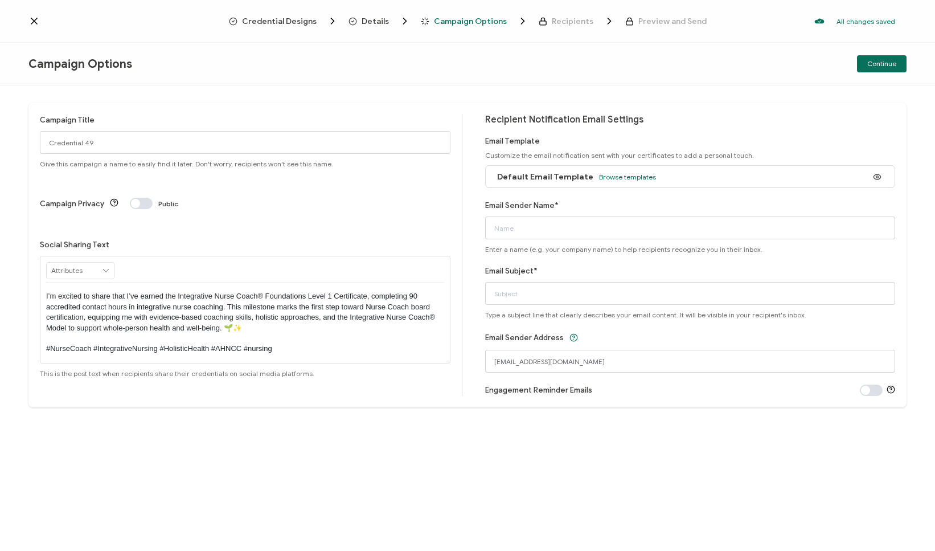
click at [303, 343] on p "#NurseCoach #IntegrativeNursing #HolisticHealth #AHNCC #nursing" at bounding box center [245, 348] width 398 height 10
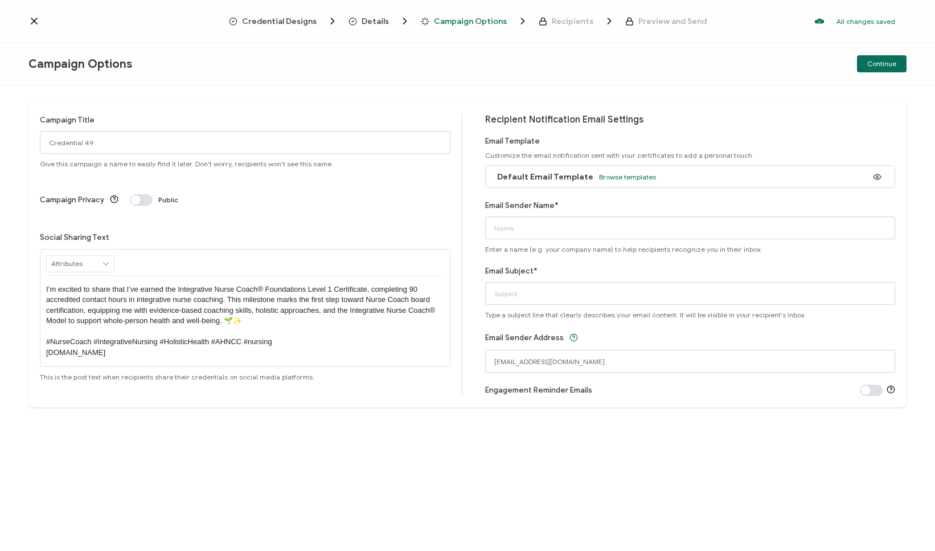
click at [328, 337] on p "#NurseCoach #IntegrativeNursing #HolisticHealth #AHNCC #nursing" at bounding box center [245, 342] width 398 height 10
click at [140, 337] on p "#NurseCoach #IntegrativeNursing #HolisticHealth #AHNCC #nursing #integrativenur…" at bounding box center [245, 342] width 398 height 10
click at [321, 337] on p "#NurseCoach #HolisticHealth #AHNCC #nursing #integrativenursecoach" at bounding box center [245, 342] width 398 height 10
click at [314, 295] on p "I’m excited to share that I’ve earned the Integrative Nurse Coach® Foundations …" at bounding box center [245, 305] width 398 height 42
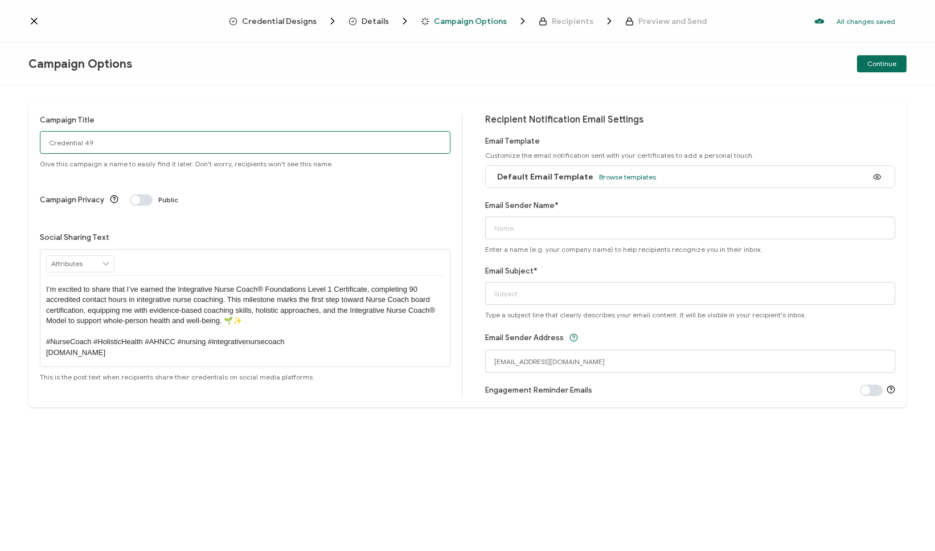
click at [230, 133] on input "Credential 49" at bounding box center [245, 142] width 411 height 23
click at [703, 176] on div "Default Email Template Browse templates" at bounding box center [690, 176] width 411 height 23
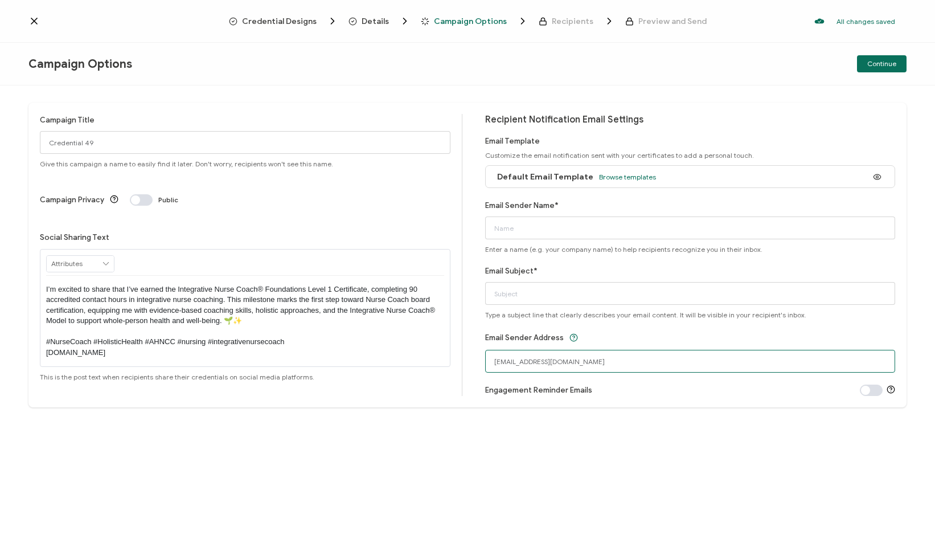
click at [529, 362] on input "[EMAIL_ADDRESS][DOMAIN_NAME]" at bounding box center [690, 361] width 411 height 23
click at [873, 390] on span at bounding box center [871, 389] width 23 height 11
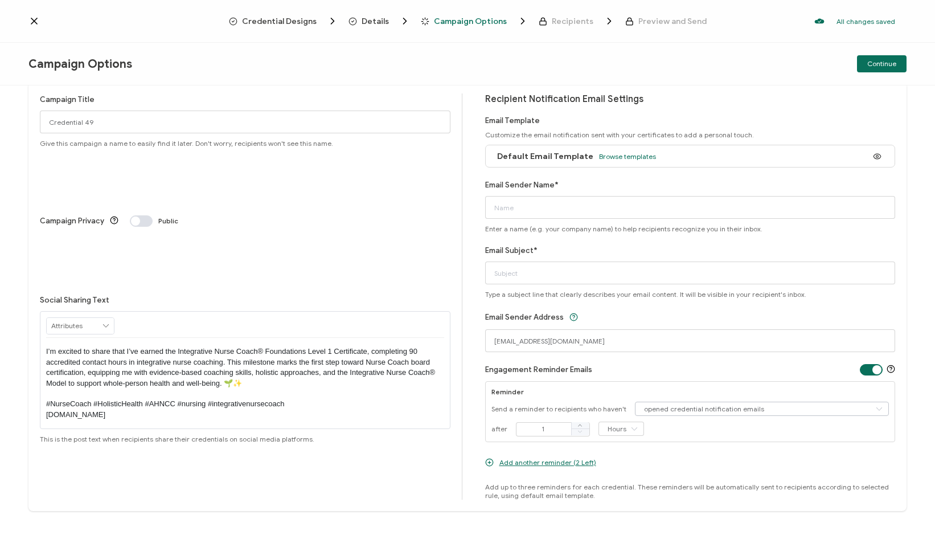
scroll to position [21, 0]
click at [560, 430] on input "1" at bounding box center [553, 429] width 74 height 14
click at [634, 430] on icon at bounding box center [634, 429] width 14 height 14
click at [629, 478] on li "Days" at bounding box center [620, 475] width 48 height 19
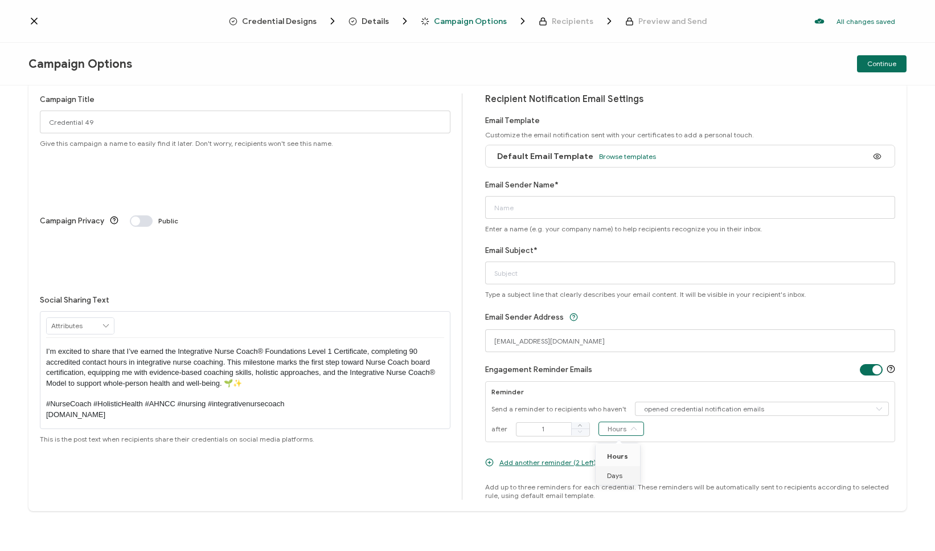
type input "Days"
click at [534, 272] on input "Email Subject*" at bounding box center [690, 272] width 411 height 23
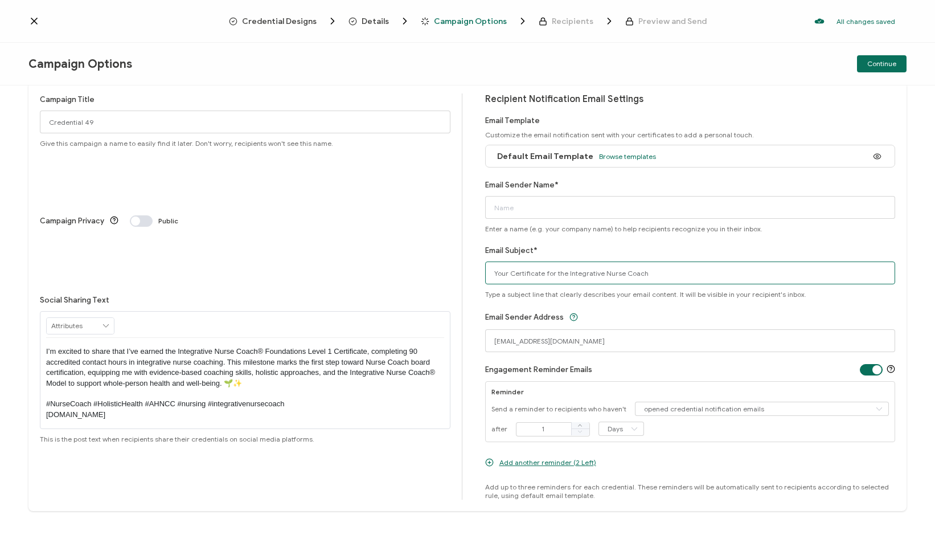
click at [554, 271] on input "Your Certificate for the Integrative Nurse Coach" at bounding box center [690, 272] width 411 height 23
click at [657, 276] on input "Your Certificate for Integrative Nurse Coach" at bounding box center [690, 272] width 411 height 23
type input "Your Certificate for Integrative Nurse Coach Foundations"
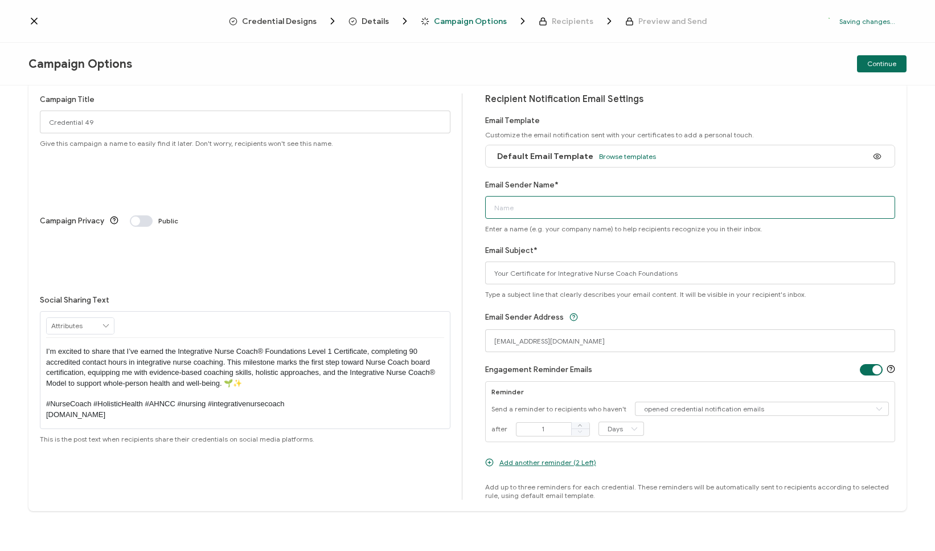
click at [544, 201] on input "Email Sender Name*" at bounding box center [690, 207] width 411 height 23
type input "Integrative Nurse Coach Academy"
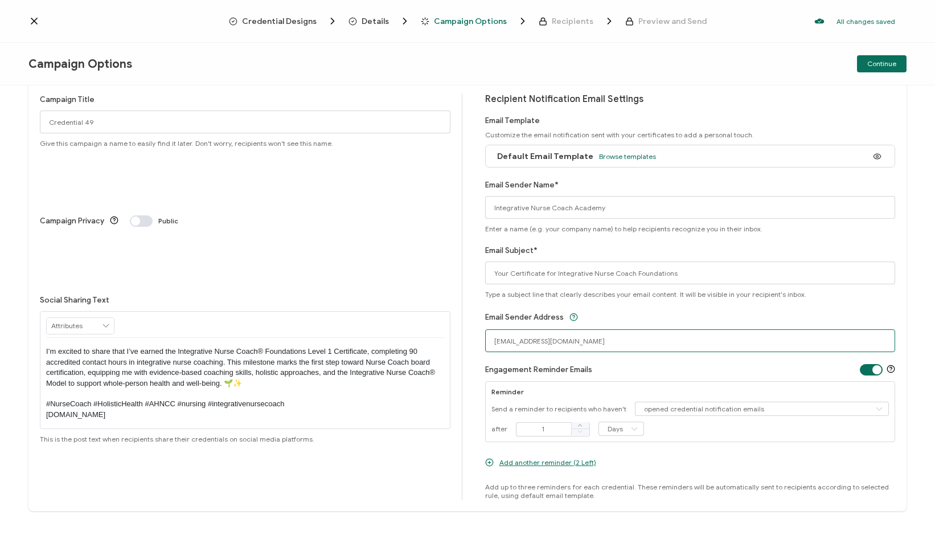
click at [509, 341] on input "[EMAIL_ADDRESS][DOMAIN_NAME]" at bounding box center [690, 340] width 411 height 23
click at [657, 155] on div "Default Email Template Browse templates" at bounding box center [690, 156] width 411 height 23
click at [636, 156] on span "Browse templates" at bounding box center [627, 156] width 57 height 9
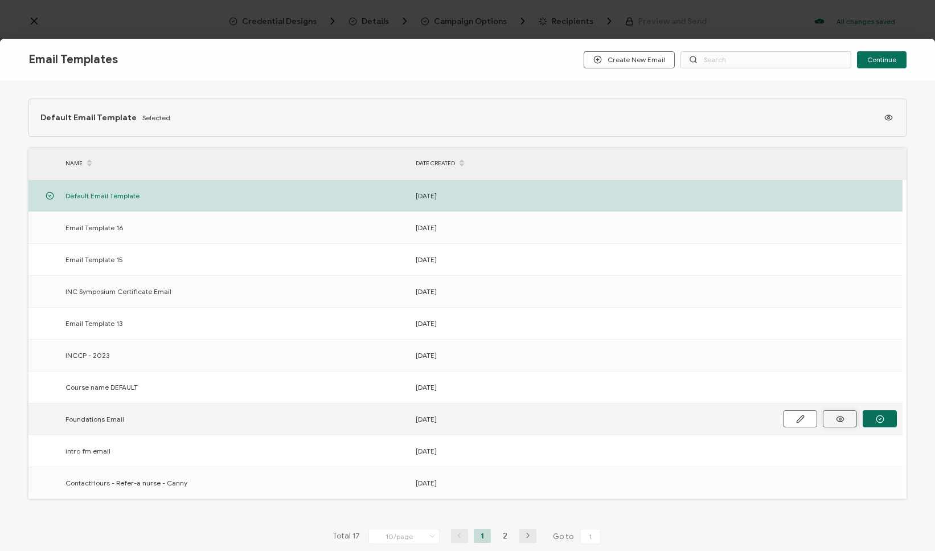
click at [842, 419] on icon "button" at bounding box center [840, 419] width 14 height 9
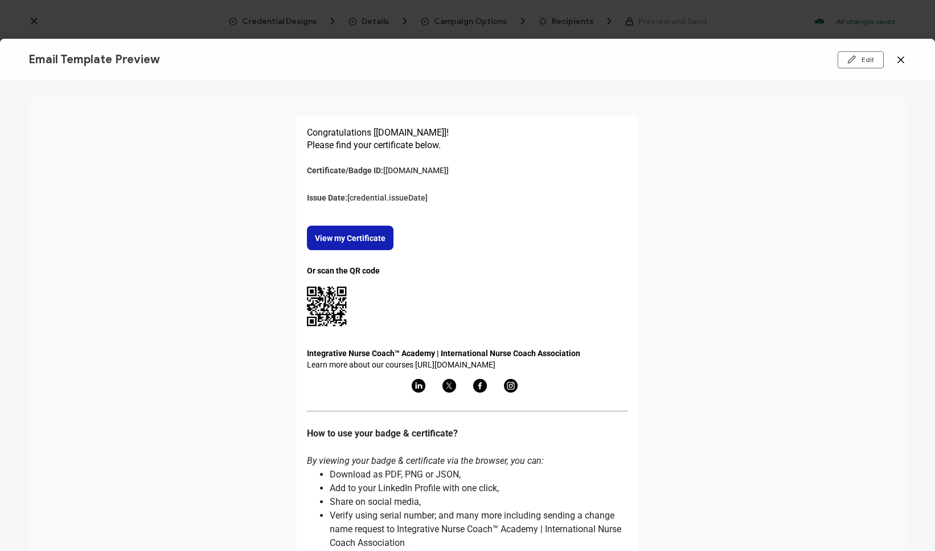
click at [905, 55] on icon at bounding box center [900, 59] width 11 height 11
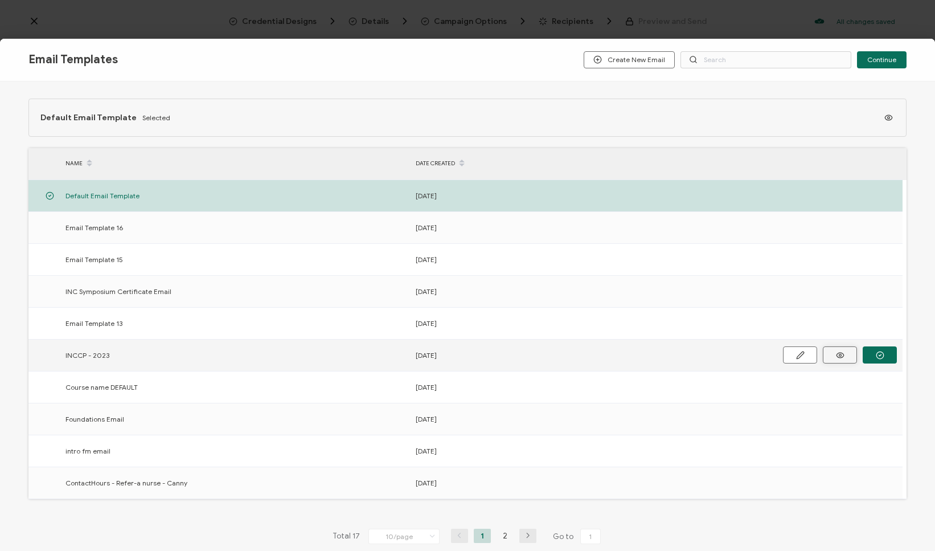
click at [850, 357] on button "button" at bounding box center [840, 354] width 34 height 17
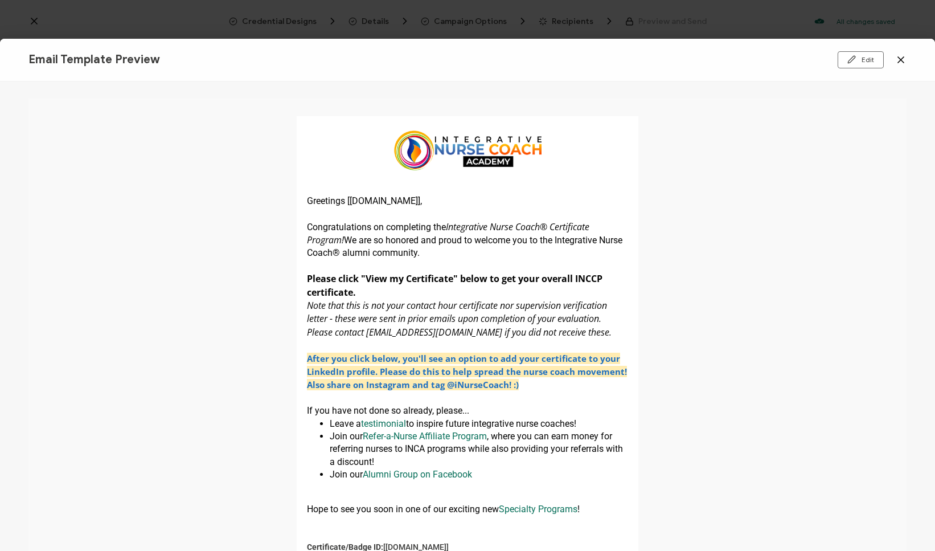
click at [901, 61] on icon at bounding box center [900, 59] width 11 height 11
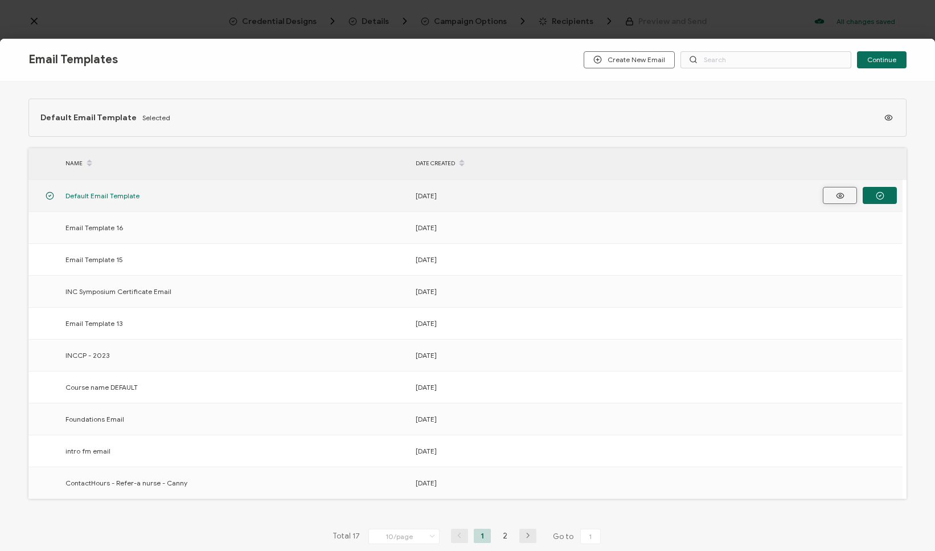
click at [844, 199] on icon "button" at bounding box center [840, 195] width 14 height 9
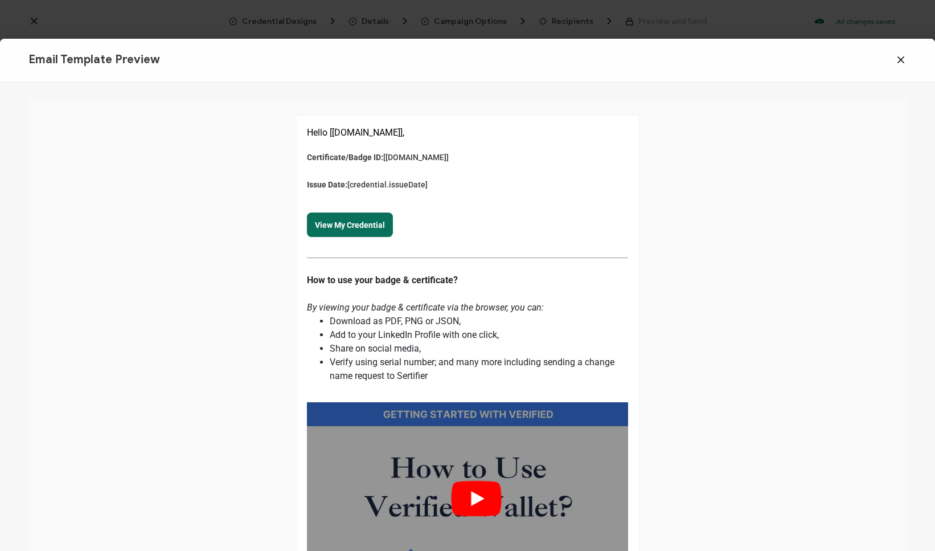
click at [899, 59] on icon at bounding box center [900, 59] width 11 height 11
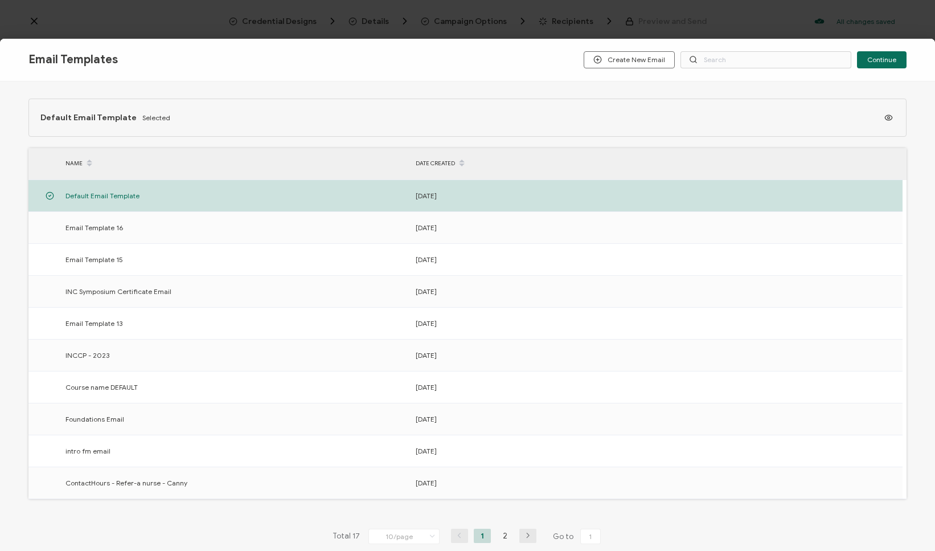
click at [463, 169] on icon at bounding box center [462, 166] width 6 height 6
click at [461, 165] on icon at bounding box center [462, 166] width 6 height 6
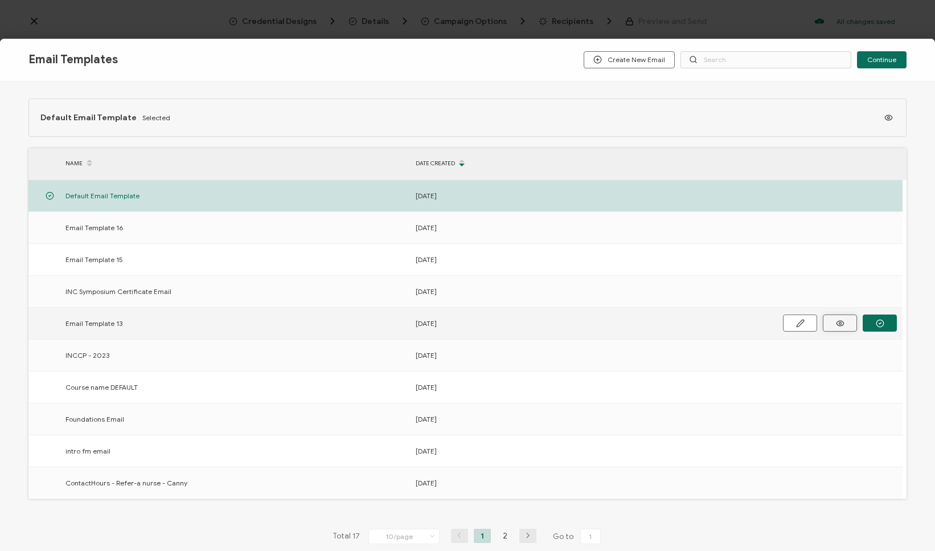
click at [851, 324] on button "button" at bounding box center [840, 322] width 34 height 17
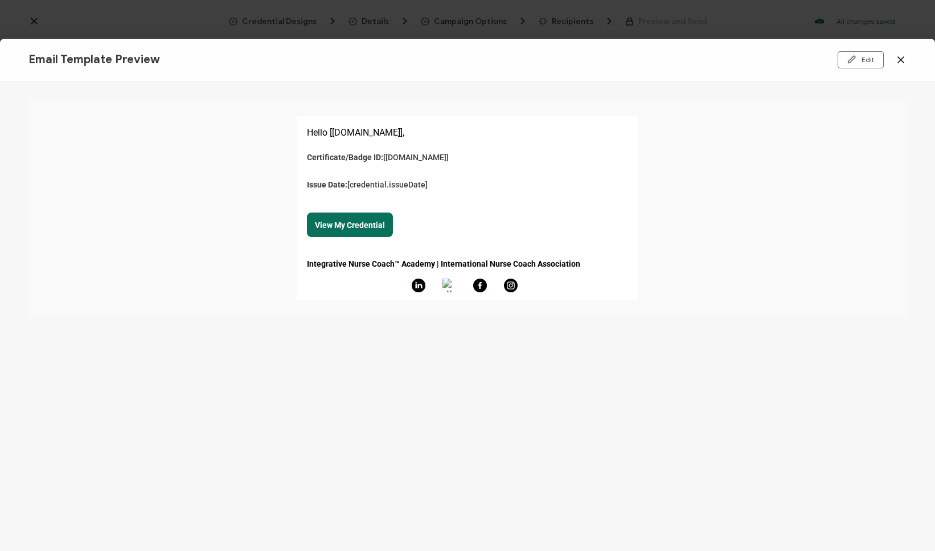
click at [896, 62] on icon at bounding box center [900, 59] width 11 height 11
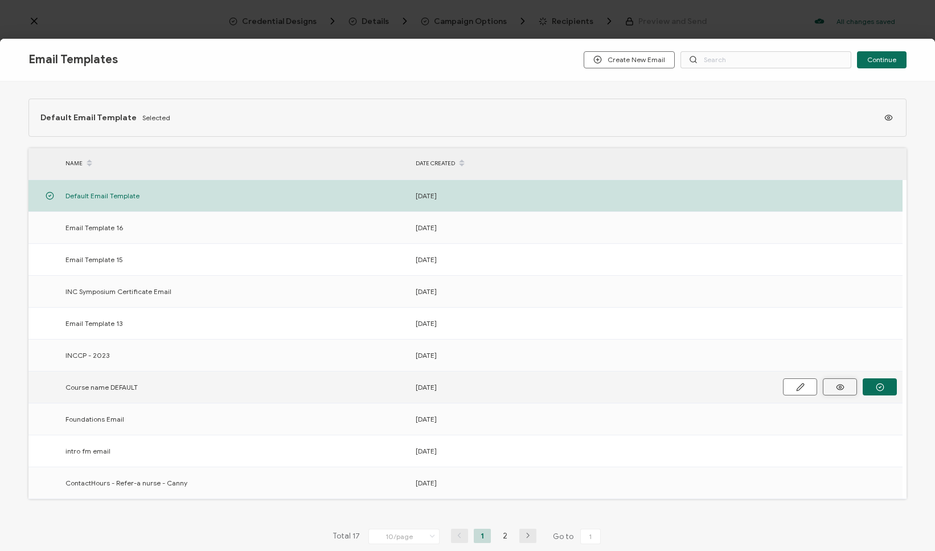
click at [846, 384] on icon "button" at bounding box center [840, 387] width 14 height 9
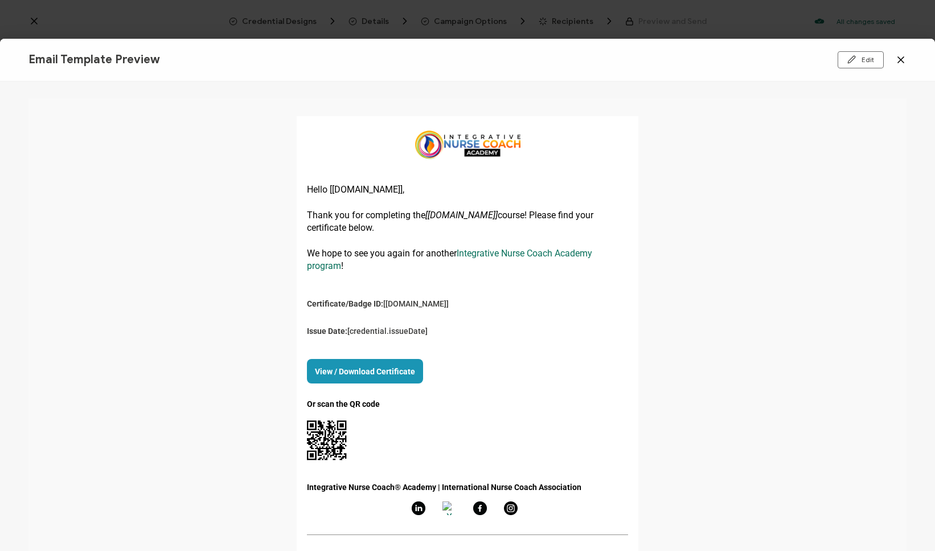
click at [901, 60] on icon at bounding box center [901, 60] width 6 height 6
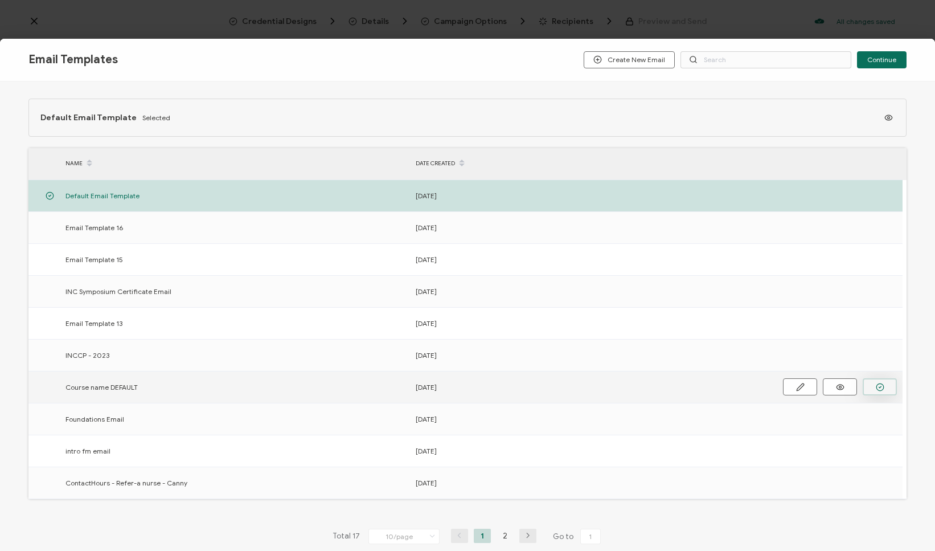
click at [883, 386] on circle "button" at bounding box center [880, 386] width 7 height 7
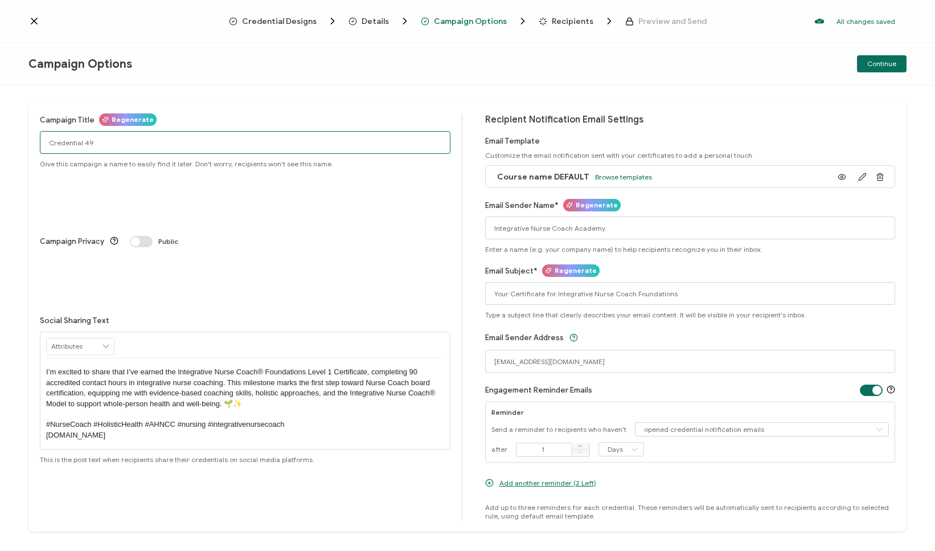
click at [239, 134] on input "Credential 49" at bounding box center [245, 142] width 411 height 23
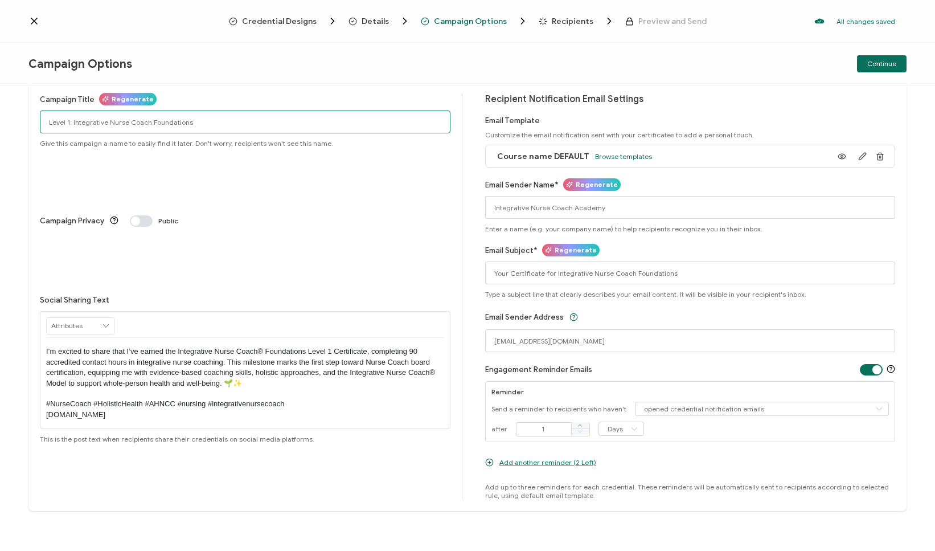
scroll to position [21, 0]
type input "Level 1: Integrative Nurse Coach Foundations"
click at [666, 408] on input "opened credential notification emails" at bounding box center [762, 409] width 255 height 14
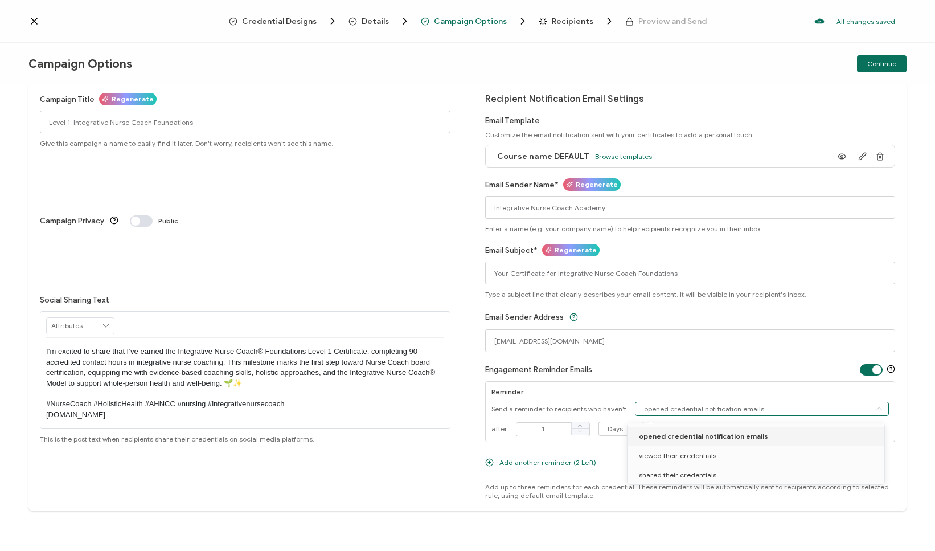
click at [458, 476] on div "Campaign Title Regenerate Level 1: Integrative Nurse Coach Foundations Give thi…" at bounding box center [251, 296] width 423 height 406
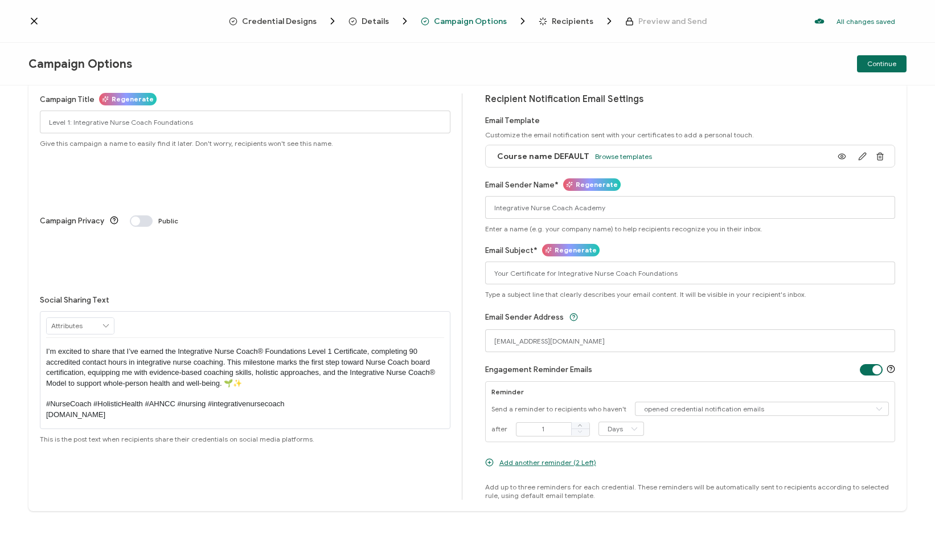
drag, startPoint x: 892, startPoint y: 62, endPoint x: 680, endPoint y: 285, distance: 308.2
click at [682, 283] on div "Campaign Options Continue Campaign Title Regenerate Level 1: Integrative Nurse …" at bounding box center [467, 297] width 935 height 508
click at [624, 271] on input "Your Certificate for Integrative Nurse Coach Foundations" at bounding box center [690, 272] width 411 height 23
type input "Your Certificate for Integrative Nurse Coach® Foundations"
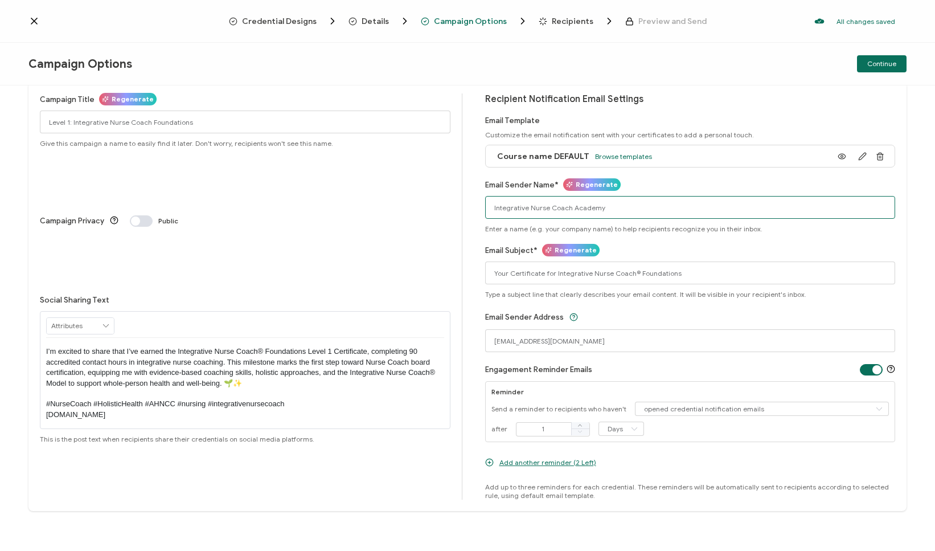
click at [567, 209] on input "Integrative Nurse Coach Academy" at bounding box center [690, 207] width 411 height 23
type input "Integrative Nurse Coach® Academy"
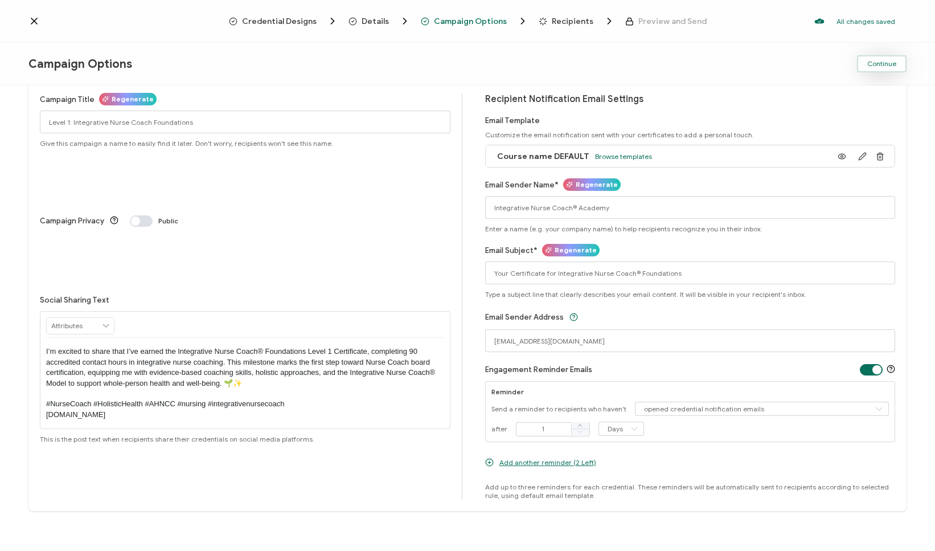
click at [895, 67] on span "Continue" at bounding box center [882, 63] width 29 height 7
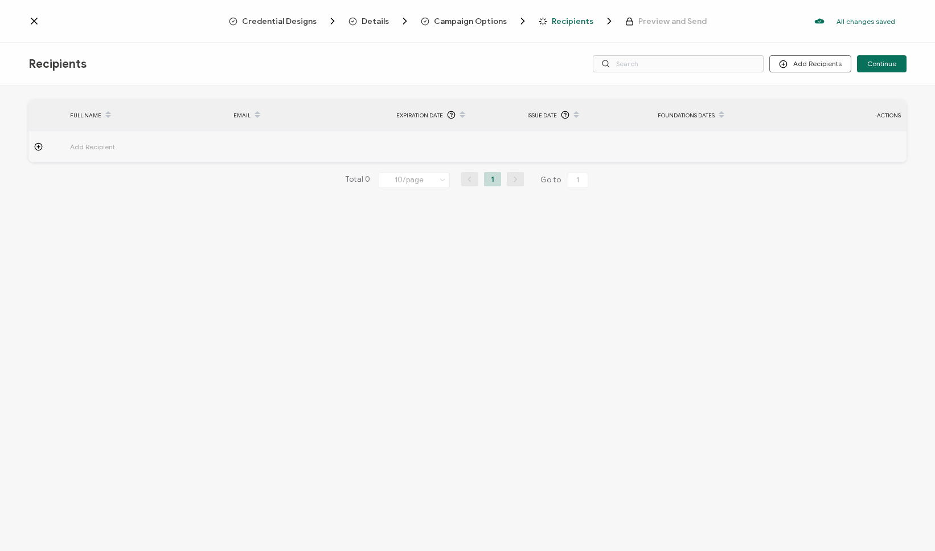
click at [901, 52] on div "Recipients Add Recipients Upload Recipients Import From Recipients Import From …" at bounding box center [467, 64] width 935 height 43
click at [893, 73] on div "Recipients Add Recipients Upload Recipients Import From Recipients Import From …" at bounding box center [467, 64] width 935 height 43
click at [894, 67] on span "Continue" at bounding box center [882, 63] width 29 height 7
click at [607, 32] on div "Please import at least one recipient." at bounding box center [496, 33] width 228 height 45
click at [589, 32] on div "Please import at least one recipient." at bounding box center [494, 32] width 225 height 36
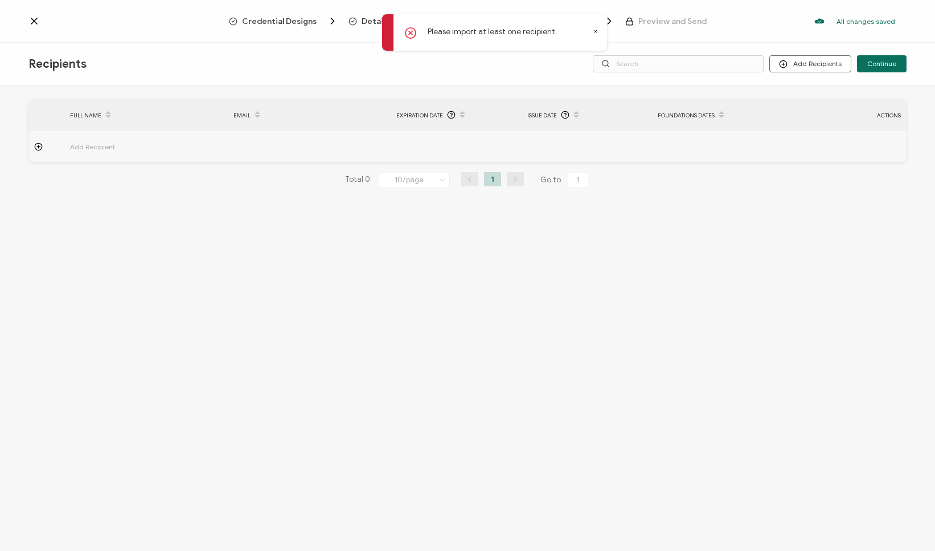
click at [595, 32] on icon at bounding box center [596, 31] width 3 height 3
